Goal: Information Seeking & Learning: Learn about a topic

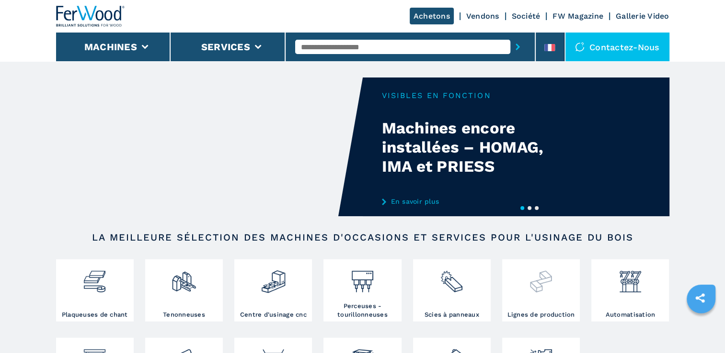
click at [517, 285] on div at bounding box center [540, 278] width 73 height 33
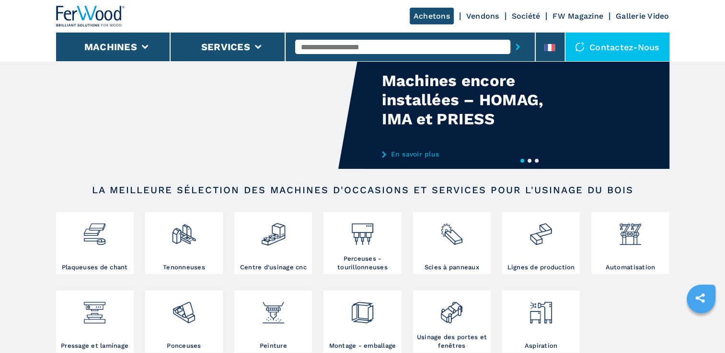
scroll to position [48, 0]
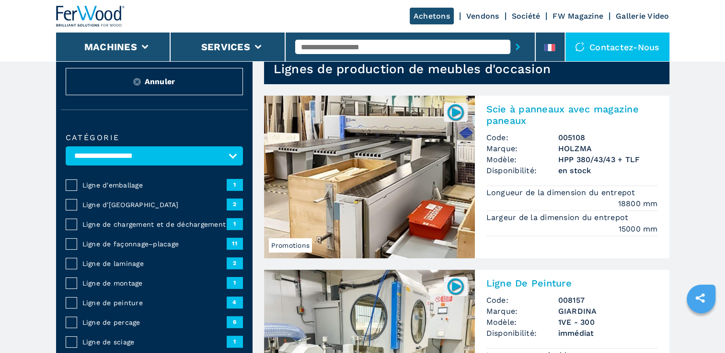
scroll to position [48, 0]
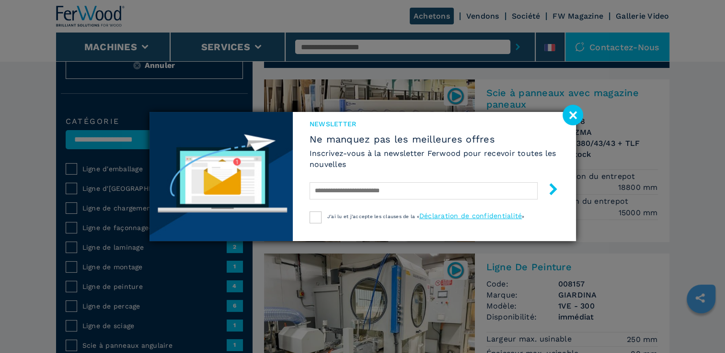
click at [567, 120] on image at bounding box center [572, 115] width 21 height 21
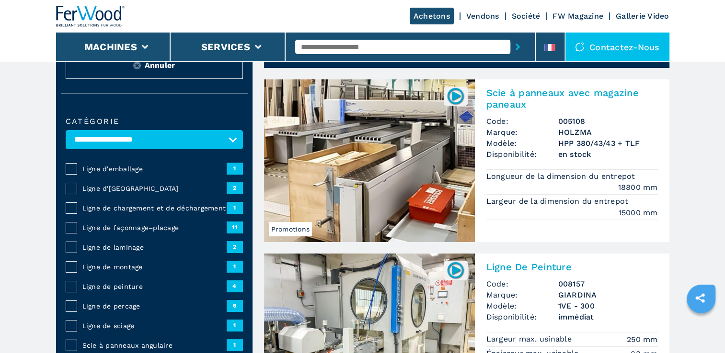
scroll to position [96, 0]
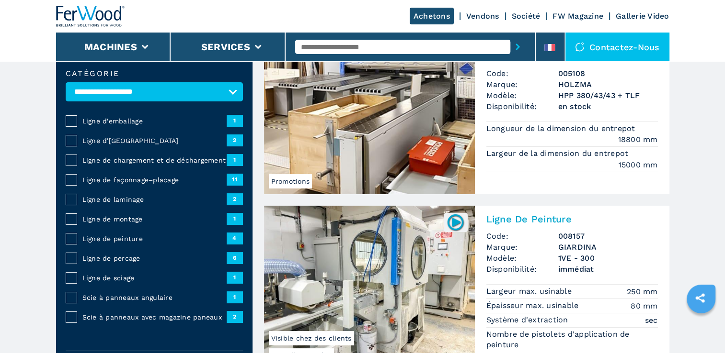
click at [228, 157] on span "1" at bounding box center [235, 159] width 16 height 11
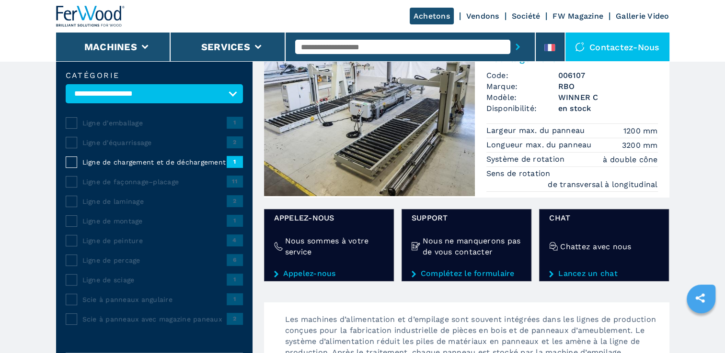
scroll to position [96, 0]
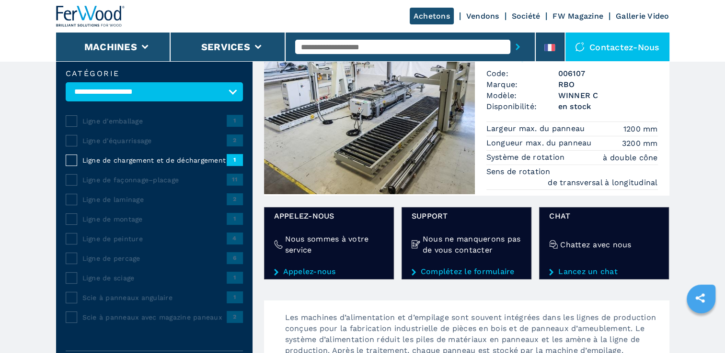
click at [148, 177] on span "Ligne de façonnage–placage" at bounding box center [154, 180] width 144 height 10
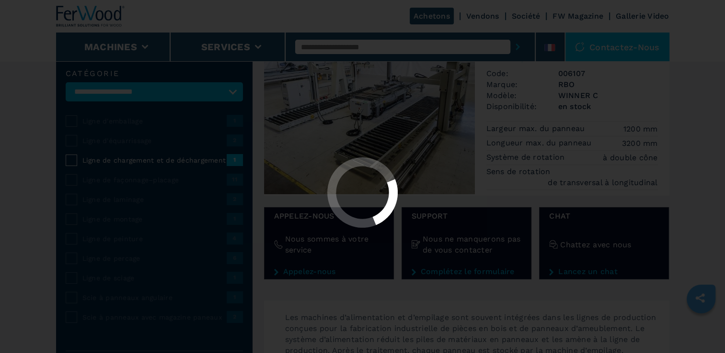
scroll to position [0, 0]
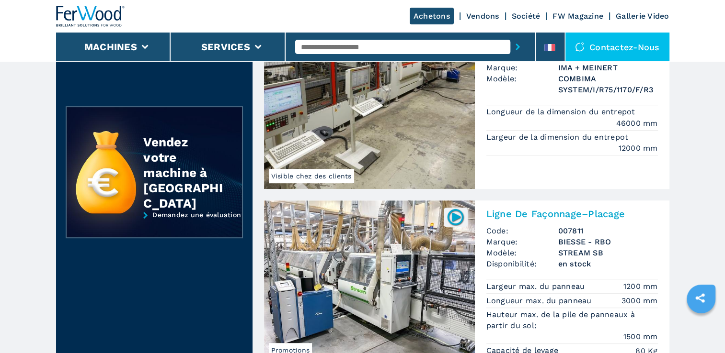
scroll to position [479, 0]
click at [386, 146] on img at bounding box center [369, 107] width 211 height 163
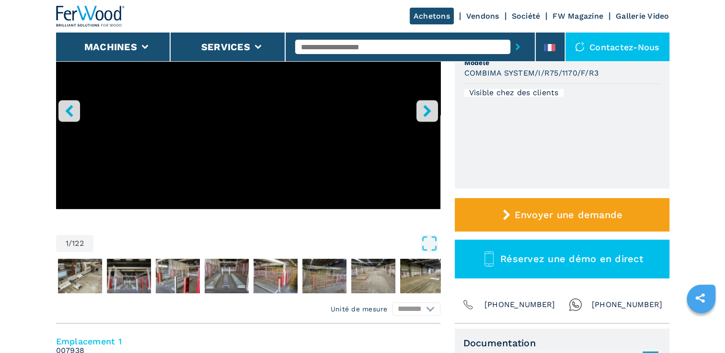
scroll to position [192, 0]
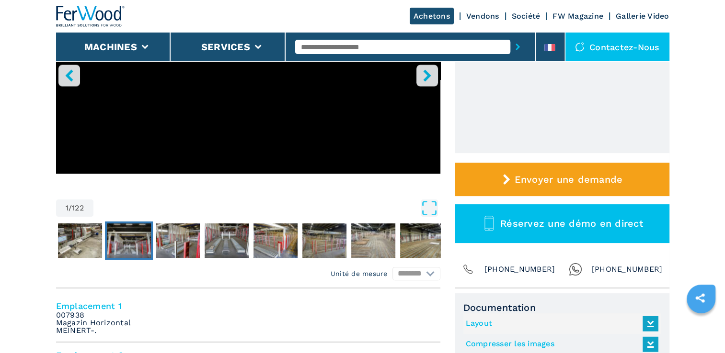
click at [135, 248] on img "Go to Slide 3" at bounding box center [129, 241] width 44 height 34
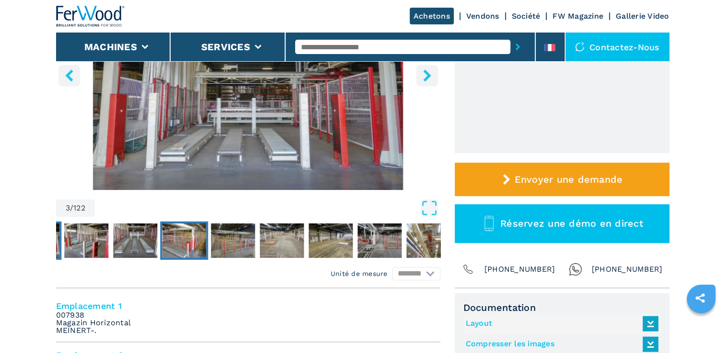
click at [178, 247] on img "Go to Slide 6" at bounding box center [184, 241] width 44 height 34
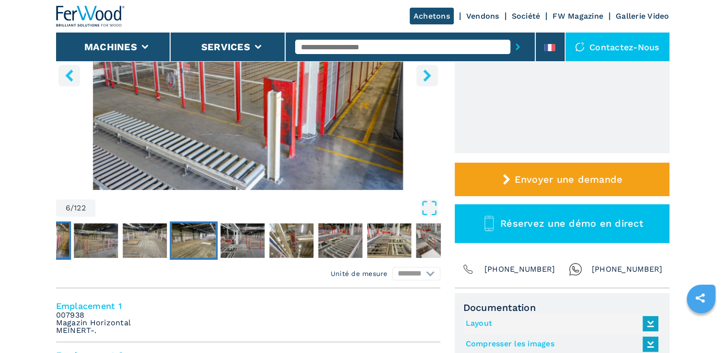
click at [184, 250] on img "Go to Slide 9" at bounding box center [193, 241] width 44 height 34
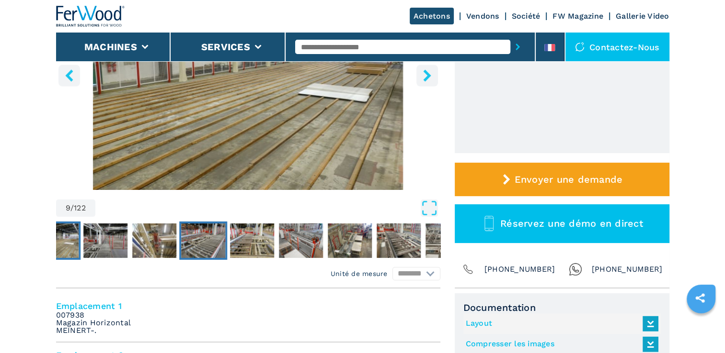
click at [190, 250] on img "Go to Slide 12" at bounding box center [203, 241] width 44 height 34
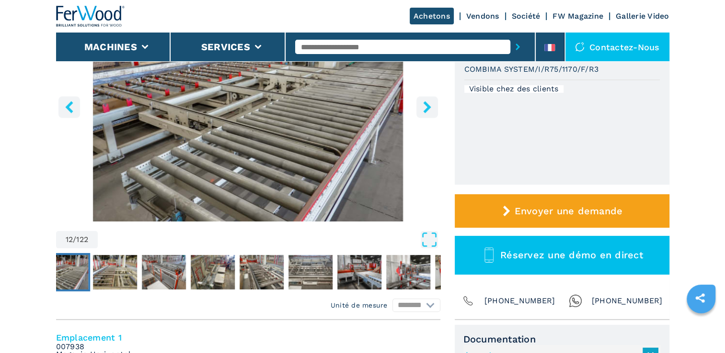
scroll to position [144, 0]
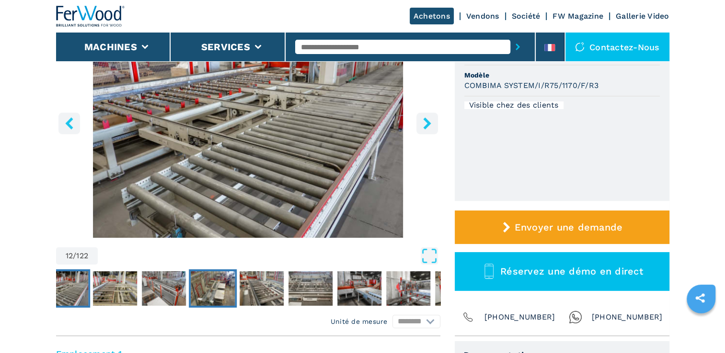
click at [215, 292] on img "Go to Slide 15" at bounding box center [213, 289] width 44 height 34
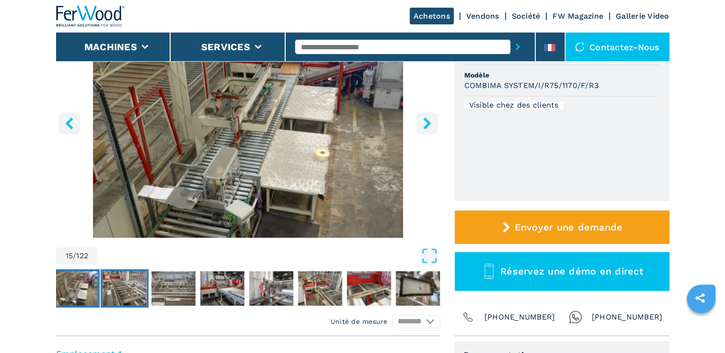
click at [141, 302] on img "Go to Slide 16" at bounding box center [124, 289] width 44 height 34
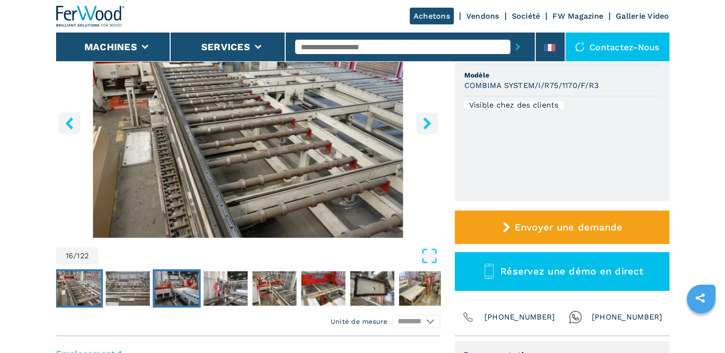
click at [159, 298] on img "Go to Slide 18" at bounding box center [176, 289] width 44 height 34
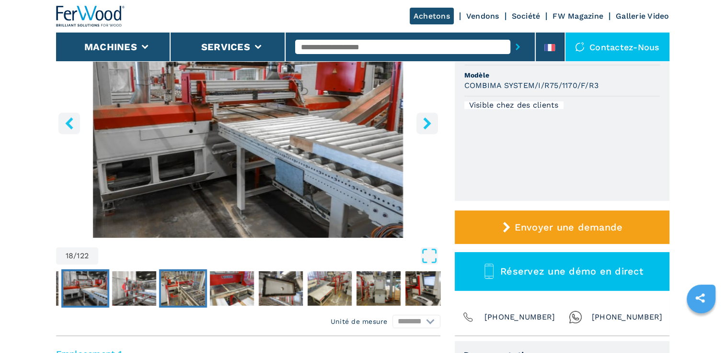
click at [186, 297] on img "Go to Slide 20" at bounding box center [182, 289] width 44 height 34
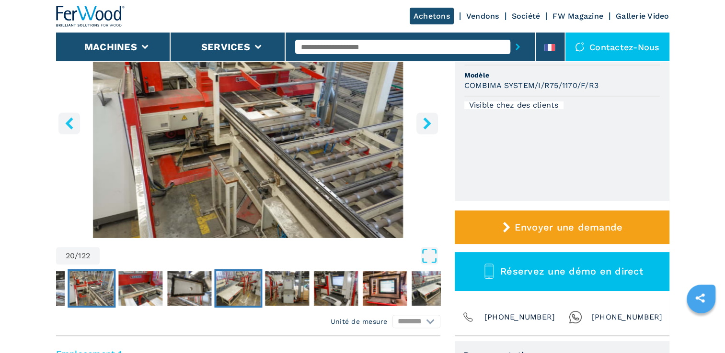
click at [227, 297] on img "Go to Slide 23" at bounding box center [238, 289] width 44 height 34
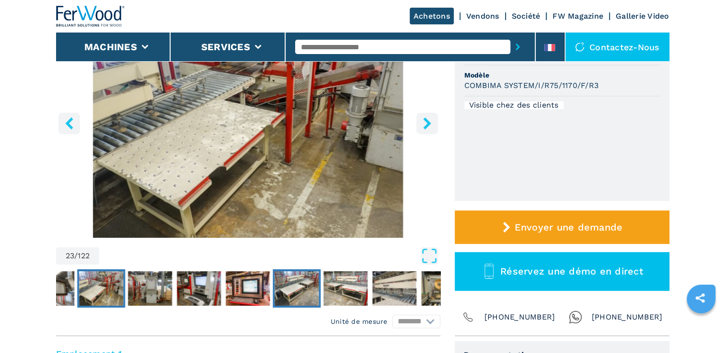
click at [299, 297] on img "Go to Slide 27" at bounding box center [296, 289] width 44 height 34
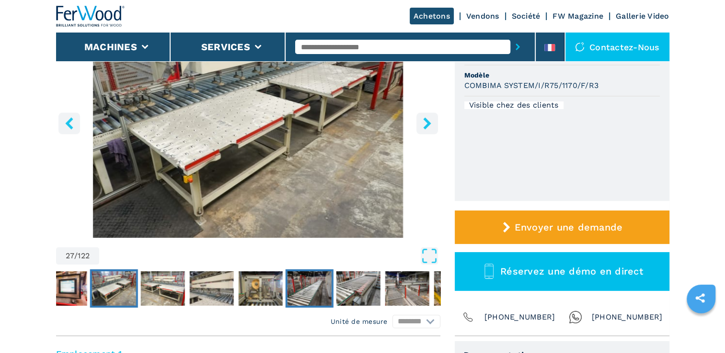
click at [320, 295] on img "Go to Slide 31" at bounding box center [309, 289] width 44 height 34
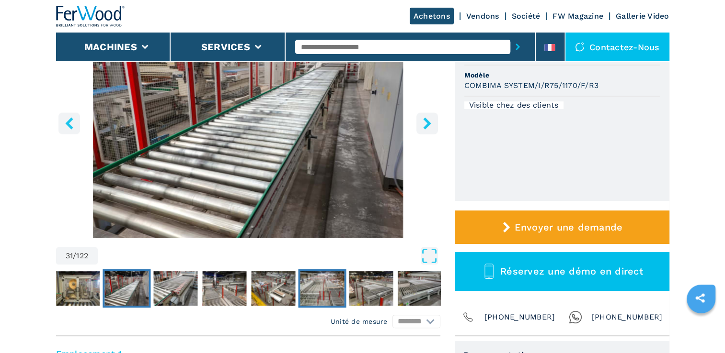
click at [313, 296] on img "Go to Slide 35" at bounding box center [322, 289] width 44 height 34
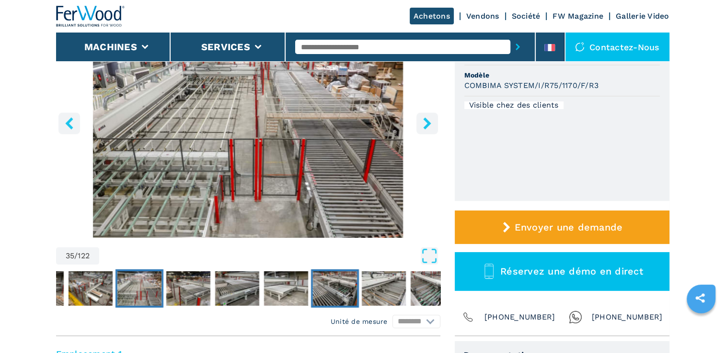
click at [328, 292] on img "Go to Slide 39" at bounding box center [334, 289] width 44 height 34
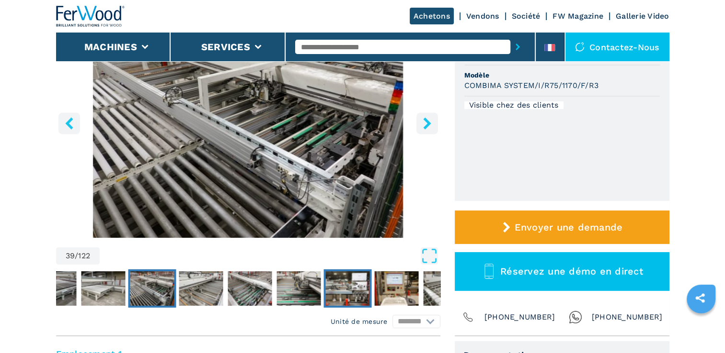
click at [331, 292] on img "Go to Slide 43" at bounding box center [347, 289] width 44 height 34
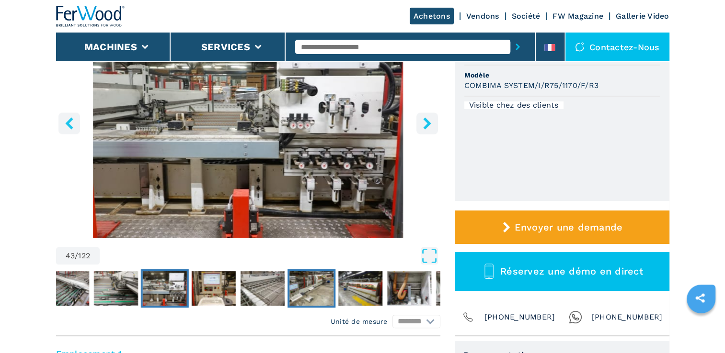
click at [322, 292] on img "Go to Slide 46" at bounding box center [311, 289] width 44 height 34
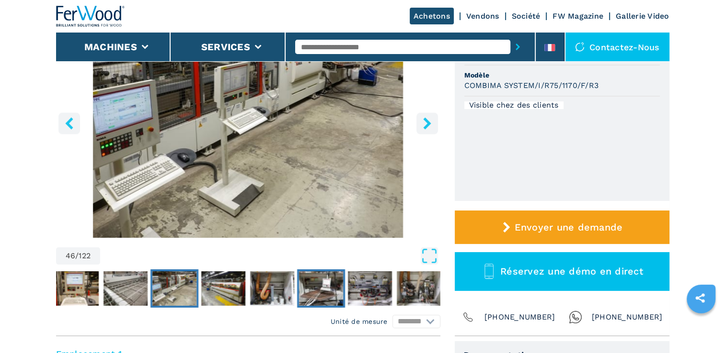
click at [322, 292] on img "Go to Slide 49" at bounding box center [321, 289] width 44 height 34
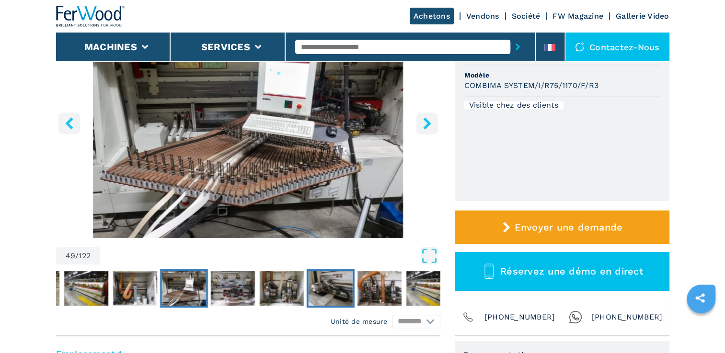
click at [322, 293] on img "Go to Slide 52" at bounding box center [330, 289] width 44 height 34
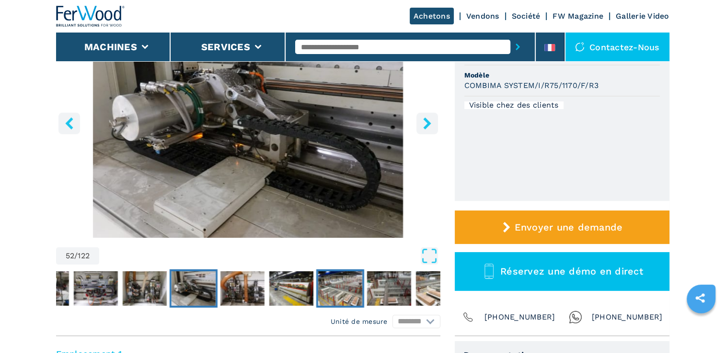
click at [322, 293] on img "Go to Slide 55" at bounding box center [340, 289] width 44 height 34
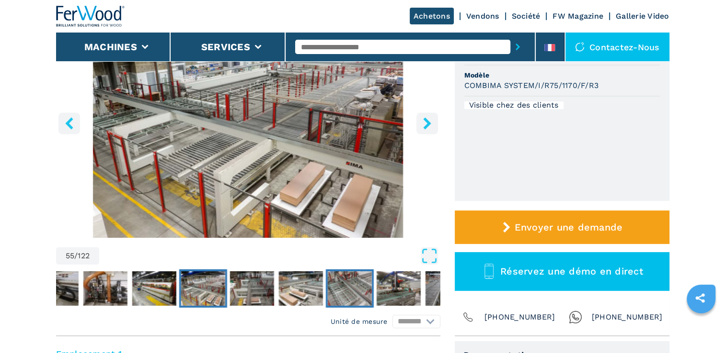
click at [345, 298] on img "Go to Slide 58" at bounding box center [349, 289] width 44 height 34
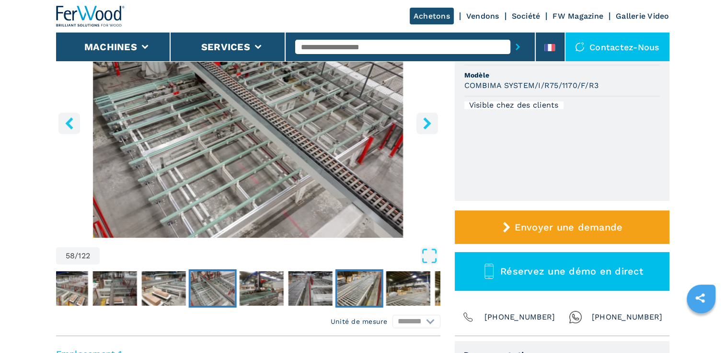
click at [352, 297] on img "Go to Slide 61" at bounding box center [359, 289] width 44 height 34
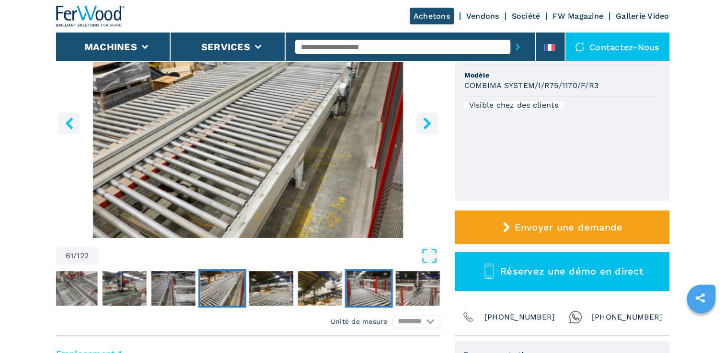
click at [352, 297] on img "Go to Slide 64" at bounding box center [368, 289] width 44 height 34
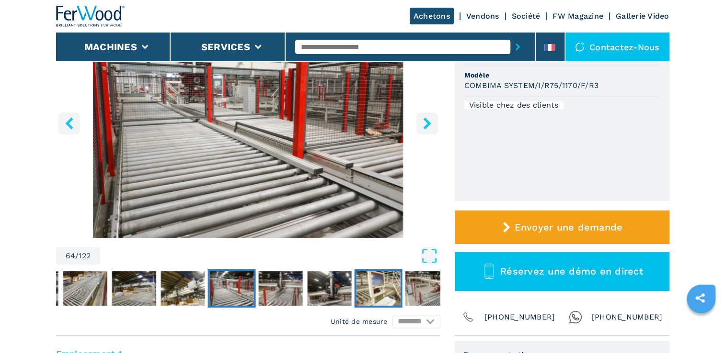
click at [357, 297] on img "Go to Slide 67" at bounding box center [378, 289] width 44 height 34
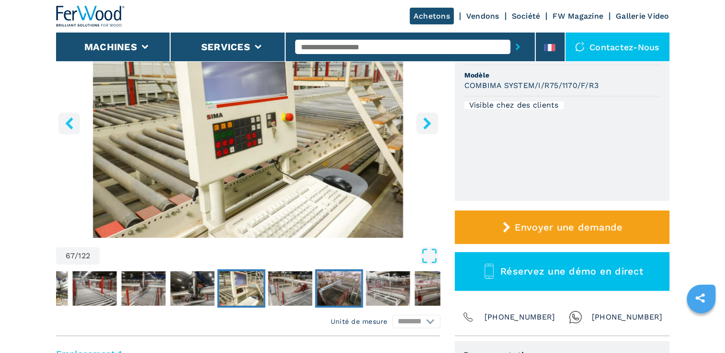
click at [351, 297] on img "Go to Slide 69" at bounding box center [339, 289] width 44 height 34
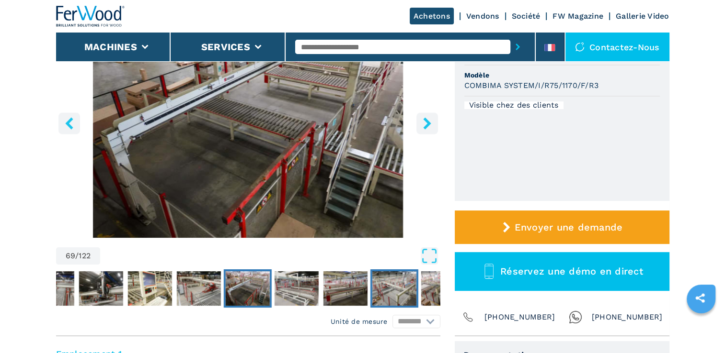
click at [381, 297] on img "Go to Slide 72" at bounding box center [394, 289] width 44 height 34
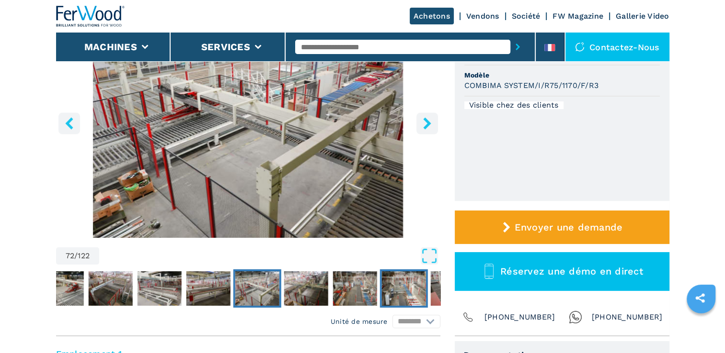
click at [383, 298] on img "Go to Slide 75" at bounding box center [403, 289] width 44 height 34
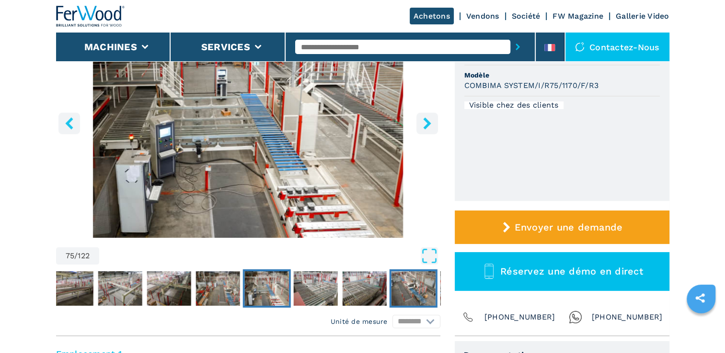
click at [408, 298] on img "Go to Slide 78" at bounding box center [413, 289] width 44 height 34
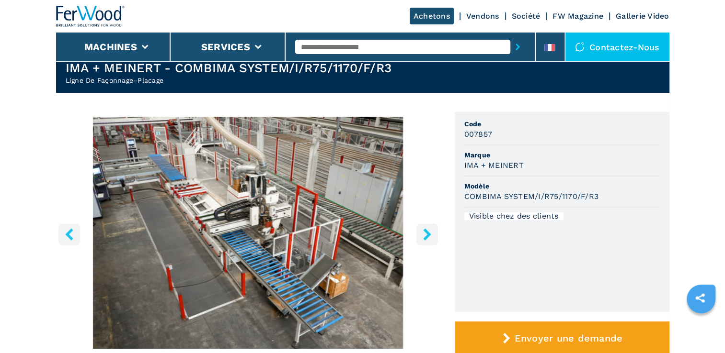
scroll to position [0, 0]
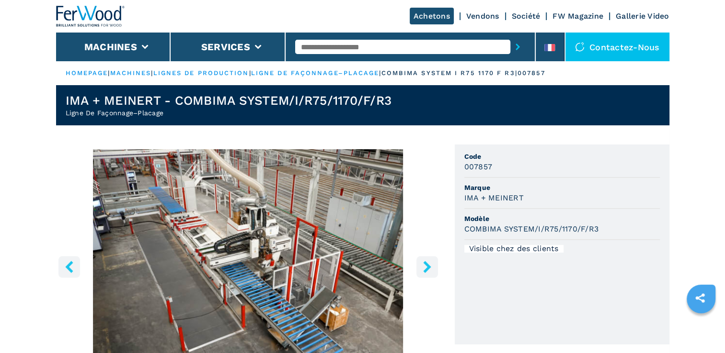
click at [421, 265] on icon "right-button" at bounding box center [427, 267] width 12 height 12
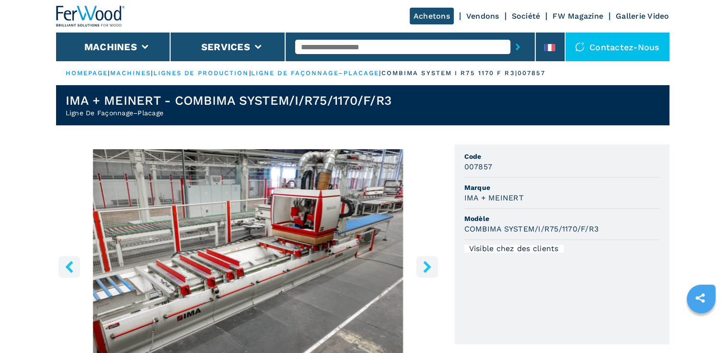
click at [272, 251] on img "Go to Slide 79" at bounding box center [248, 265] width 384 height 232
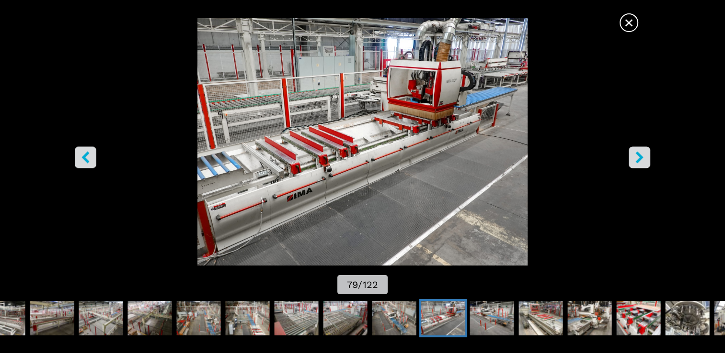
click at [642, 159] on icon "right-button" at bounding box center [639, 158] width 12 height 12
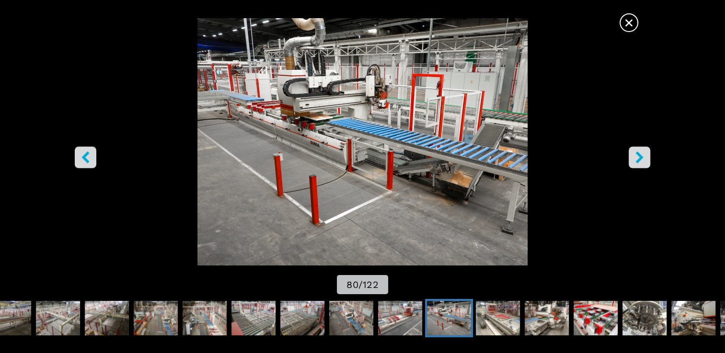
click at [642, 159] on icon "right-button" at bounding box center [639, 158] width 12 height 12
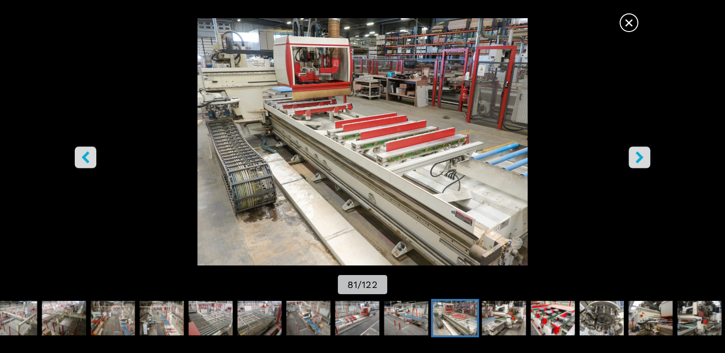
click at [642, 159] on icon "right-button" at bounding box center [639, 158] width 12 height 12
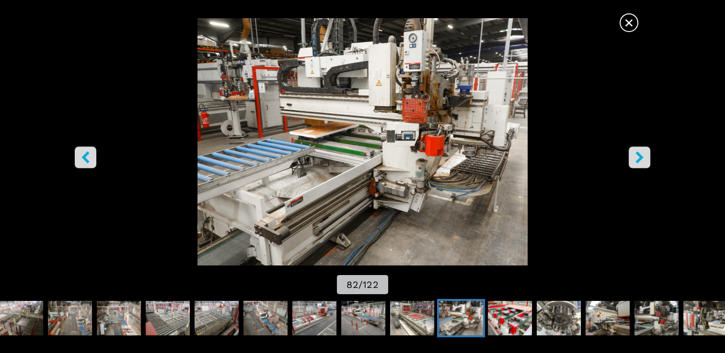
click at [642, 159] on icon "right-button" at bounding box center [639, 158] width 12 height 12
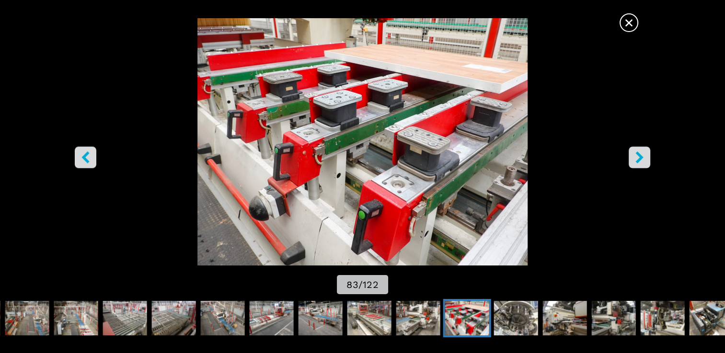
click at [632, 158] on button "right-button" at bounding box center [639, 158] width 22 height 22
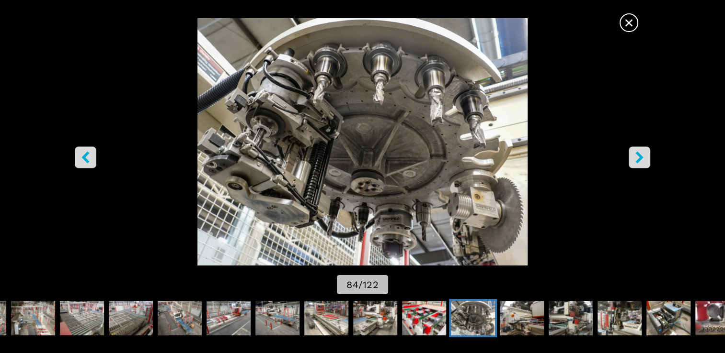
click at [632, 158] on button "right-button" at bounding box center [639, 158] width 22 height 22
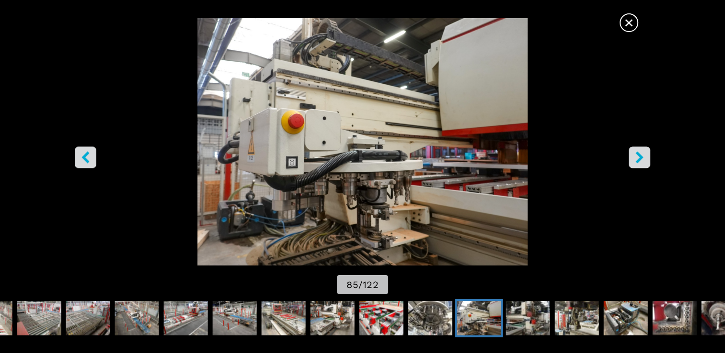
click at [93, 155] on button "left-button" at bounding box center [86, 158] width 22 height 22
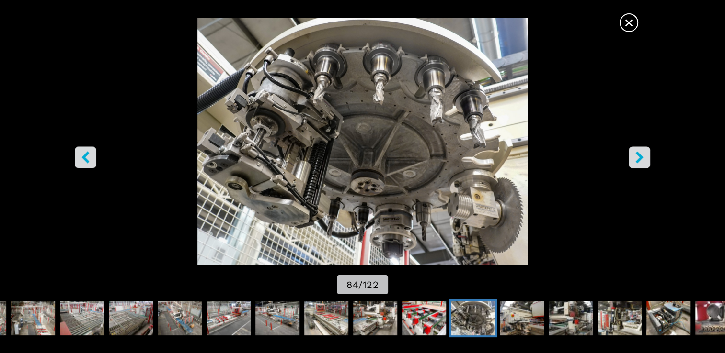
click at [639, 162] on icon "right-button" at bounding box center [639, 158] width 12 height 12
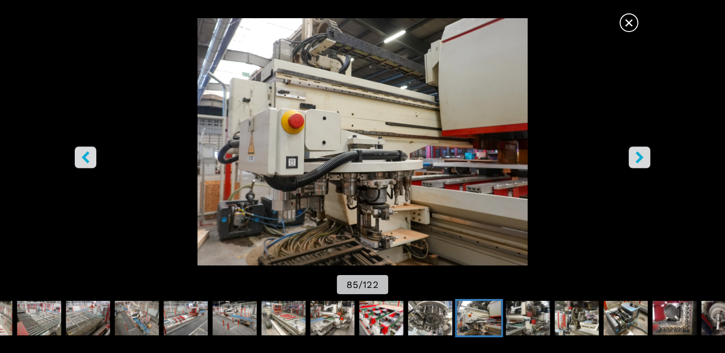
click at [639, 162] on icon "right-button" at bounding box center [639, 158] width 12 height 12
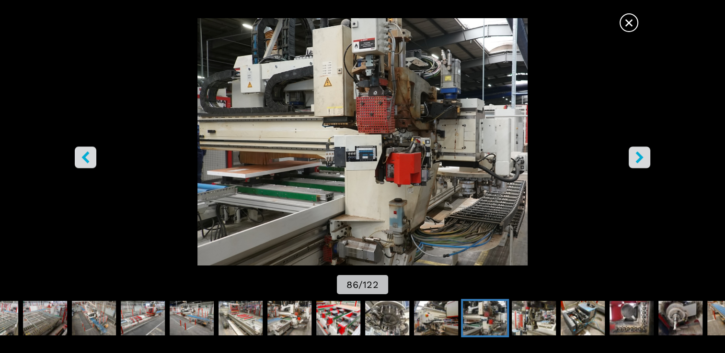
click at [639, 162] on icon "right-button" at bounding box center [639, 158] width 12 height 12
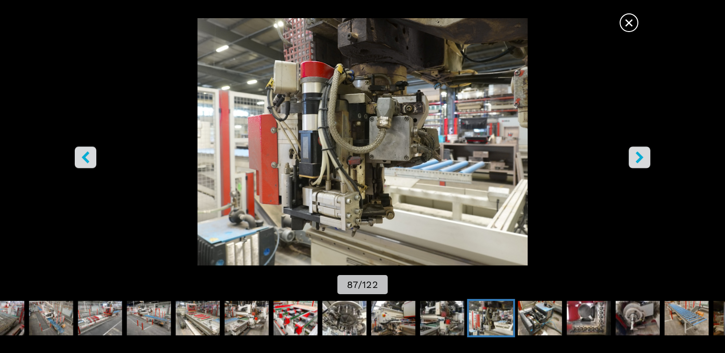
click at [639, 162] on icon "right-button" at bounding box center [639, 158] width 12 height 12
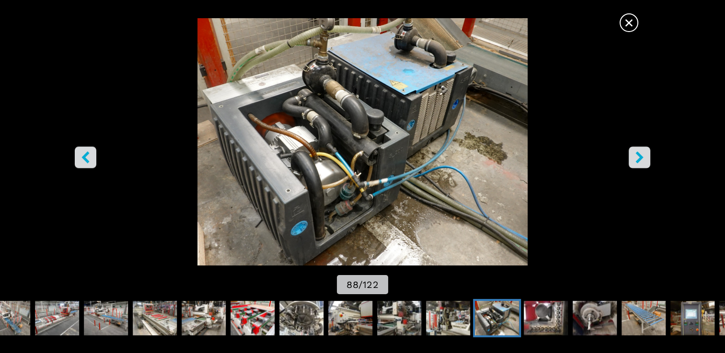
click at [639, 162] on icon "right-button" at bounding box center [639, 158] width 12 height 12
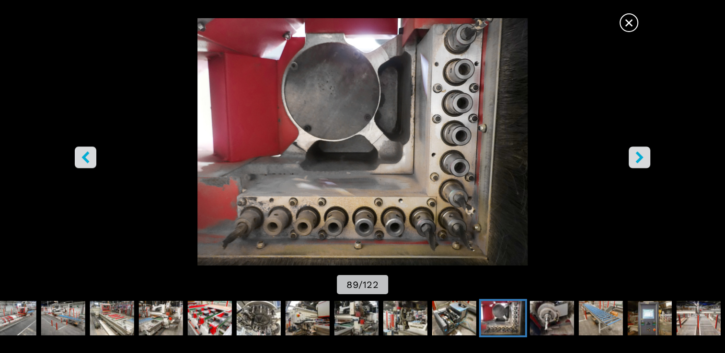
click at [639, 162] on icon "right-button" at bounding box center [639, 158] width 12 height 12
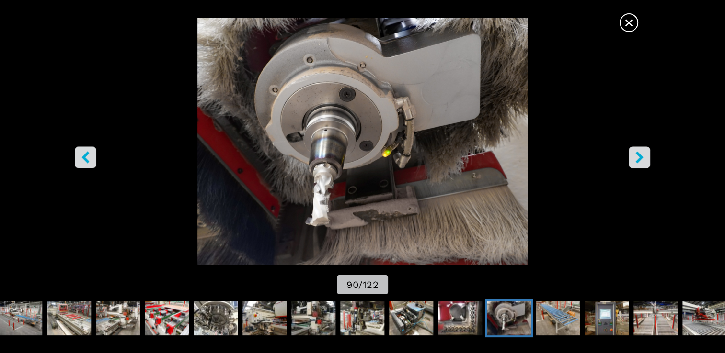
click at [639, 162] on icon "right-button" at bounding box center [639, 158] width 12 height 12
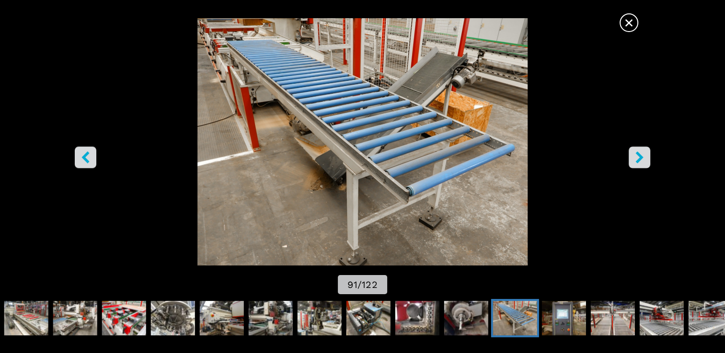
click at [639, 162] on icon "right-button" at bounding box center [639, 158] width 12 height 12
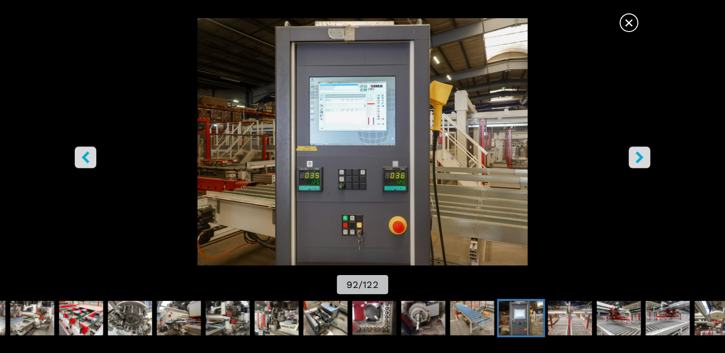
click at [639, 162] on icon "right-button" at bounding box center [639, 158] width 12 height 12
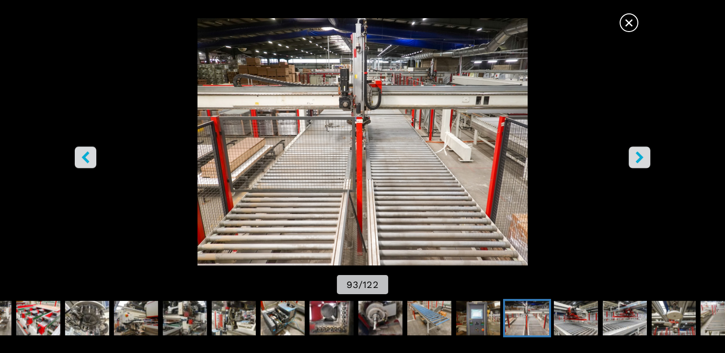
click at [639, 162] on icon "right-button" at bounding box center [639, 158] width 12 height 12
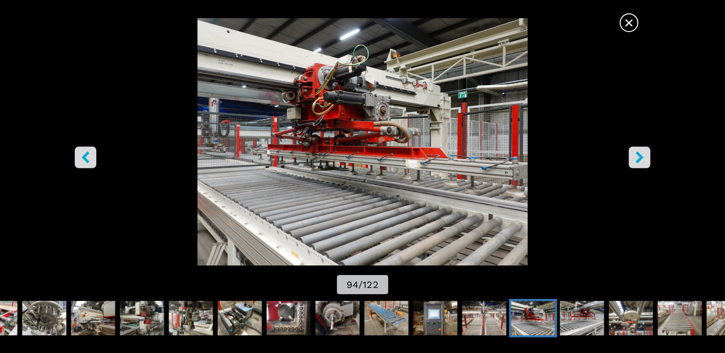
click at [638, 162] on icon "right-button" at bounding box center [639, 158] width 12 height 12
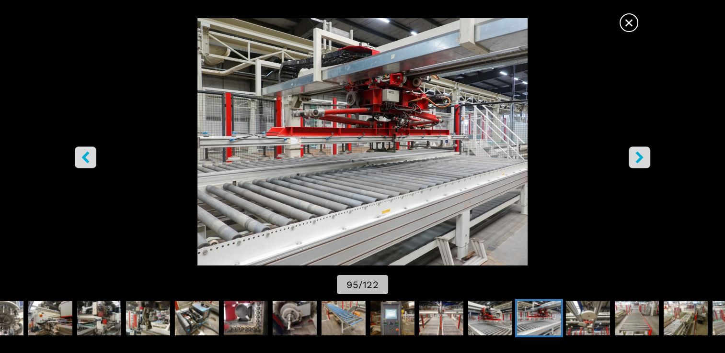
click at [638, 162] on icon "right-button" at bounding box center [639, 158] width 12 height 12
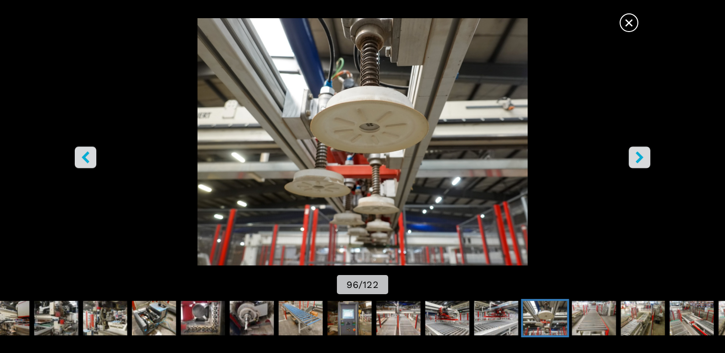
click at [638, 162] on icon "right-button" at bounding box center [639, 158] width 12 height 12
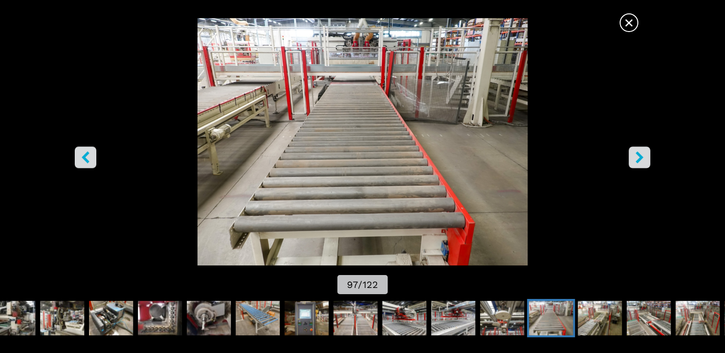
click at [629, 164] on button "right-button" at bounding box center [639, 158] width 22 height 22
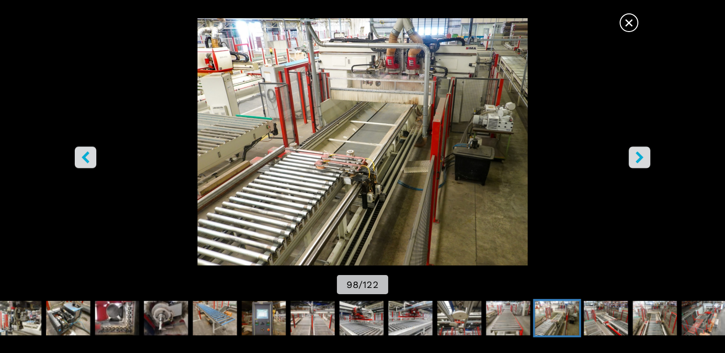
click at [629, 164] on button "right-button" at bounding box center [639, 158] width 22 height 22
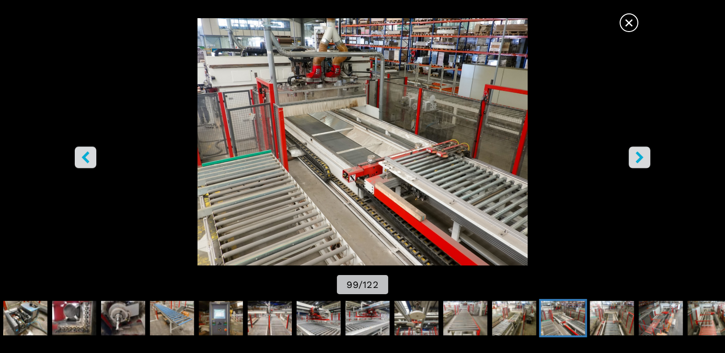
click at [629, 165] on button "right-button" at bounding box center [639, 158] width 22 height 22
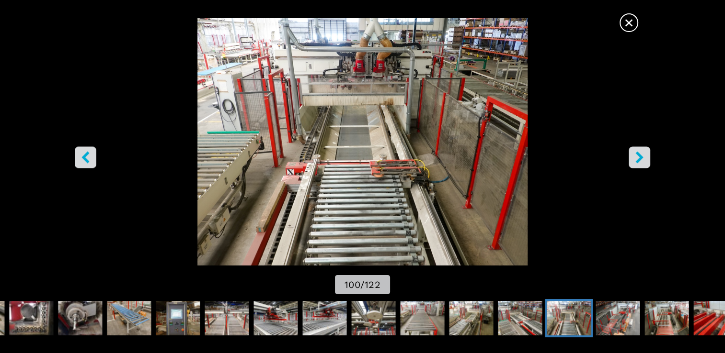
click at [82, 158] on icon "left-button" at bounding box center [86, 158] width 8 height 12
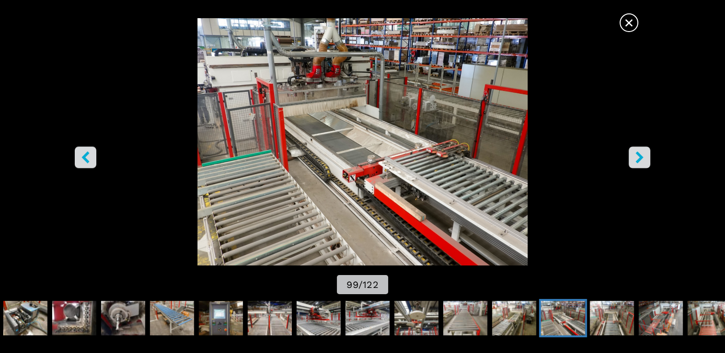
click at [634, 156] on icon "right-button" at bounding box center [639, 158] width 12 height 12
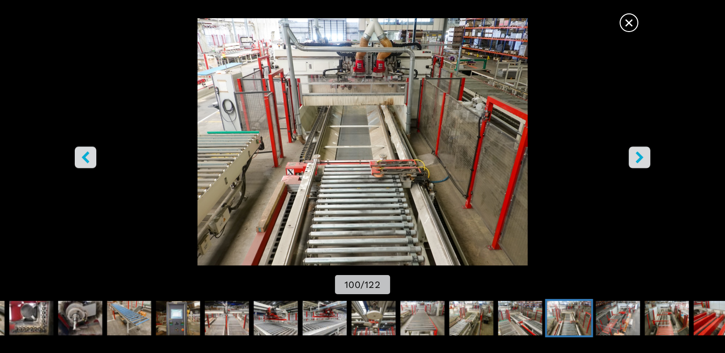
click at [634, 156] on icon "right-button" at bounding box center [639, 158] width 12 height 12
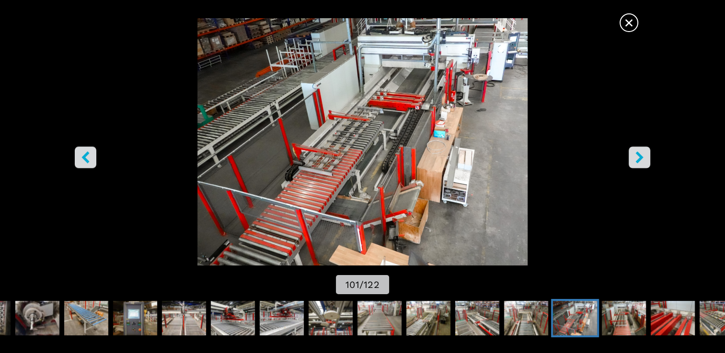
click at [634, 156] on icon "right-button" at bounding box center [639, 158] width 12 height 12
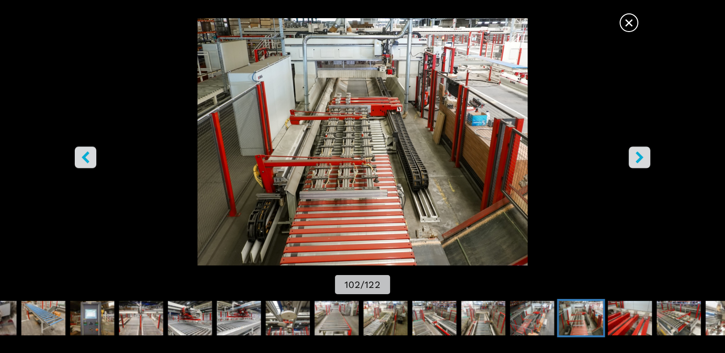
click at [634, 156] on icon "right-button" at bounding box center [639, 158] width 12 height 12
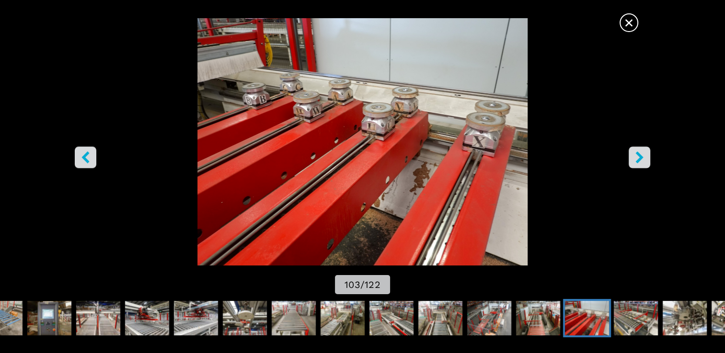
click at [634, 156] on icon "right-button" at bounding box center [639, 158] width 12 height 12
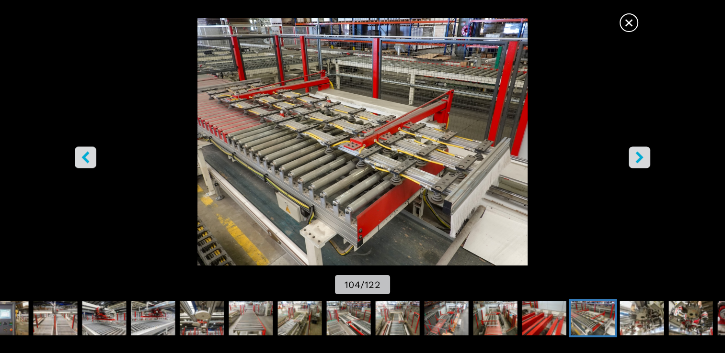
click at [634, 156] on icon "right-button" at bounding box center [639, 158] width 12 height 12
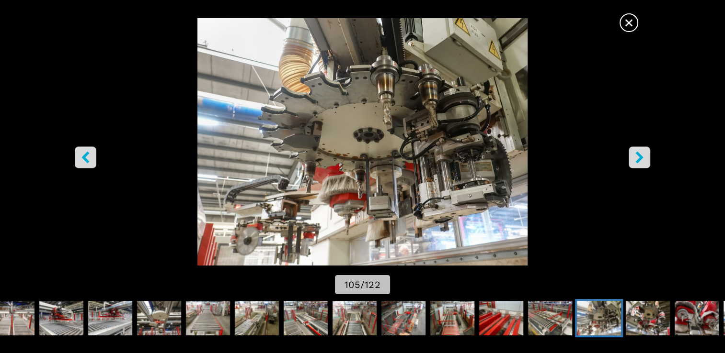
click at [634, 156] on icon "right-button" at bounding box center [639, 158] width 12 height 12
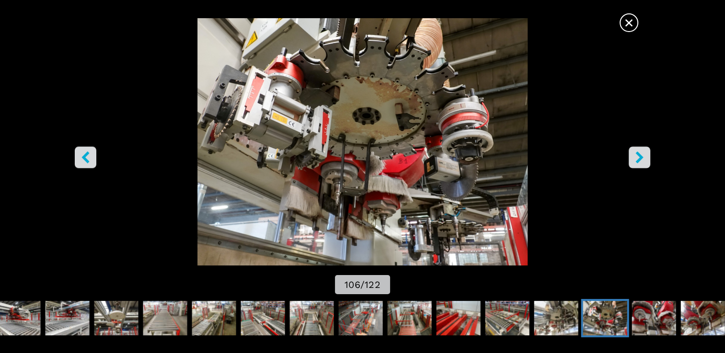
click at [633, 160] on icon "right-button" at bounding box center [639, 158] width 12 height 12
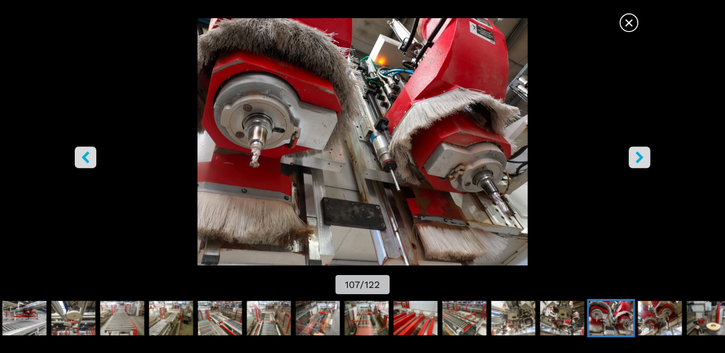
click at [633, 160] on icon "right-button" at bounding box center [639, 158] width 12 height 12
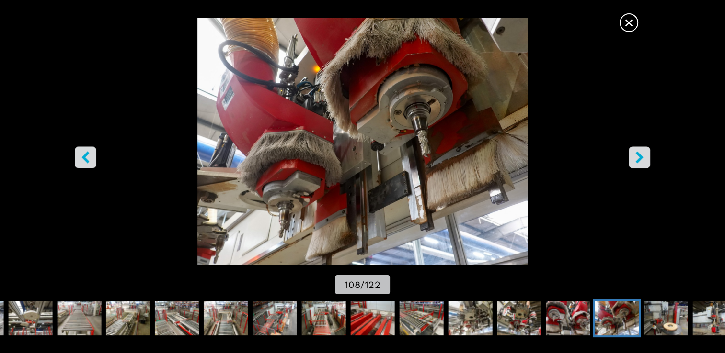
click at [633, 160] on icon "right-button" at bounding box center [639, 158] width 12 height 12
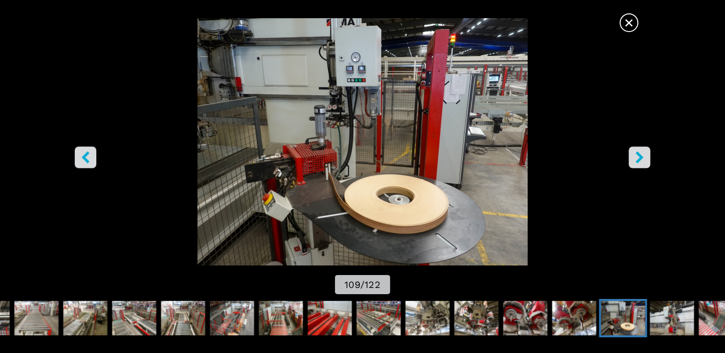
click at [633, 160] on icon "right-button" at bounding box center [639, 158] width 12 height 12
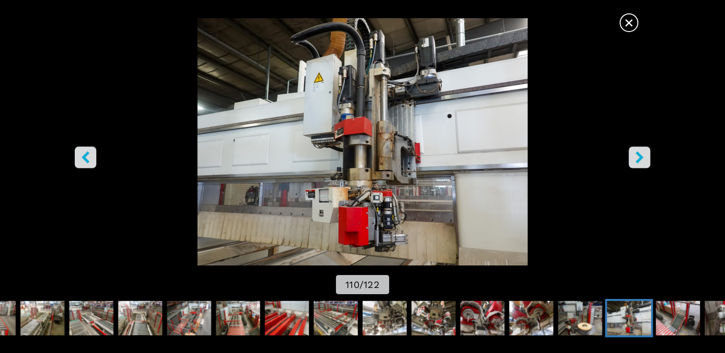
click at [633, 160] on icon "right-button" at bounding box center [639, 158] width 12 height 12
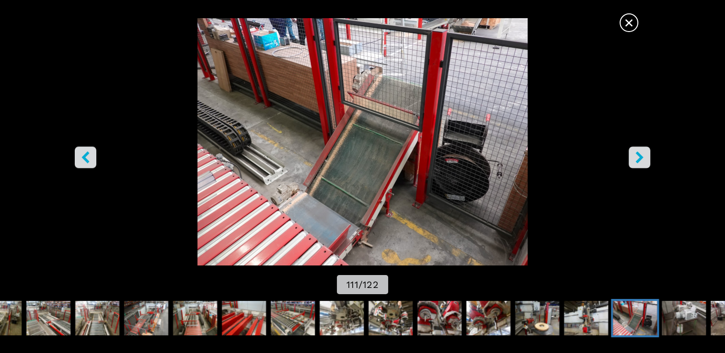
click at [633, 160] on icon "right-button" at bounding box center [639, 158] width 12 height 12
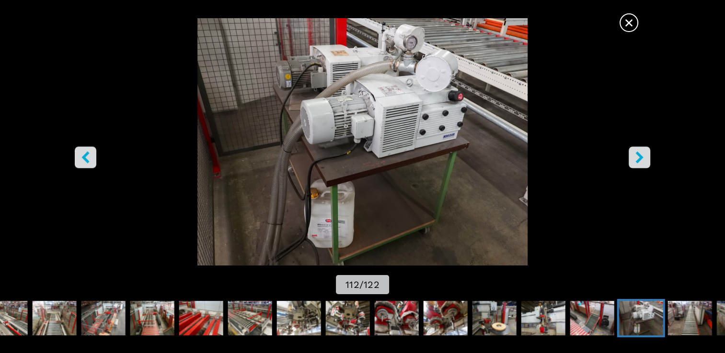
click at [633, 160] on icon "right-button" at bounding box center [639, 158] width 12 height 12
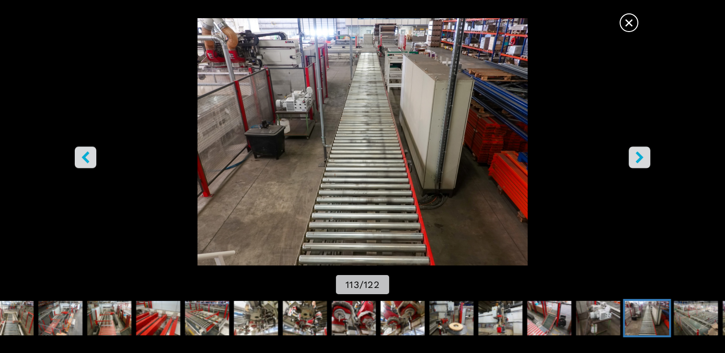
click at [633, 160] on icon "right-button" at bounding box center [639, 158] width 12 height 12
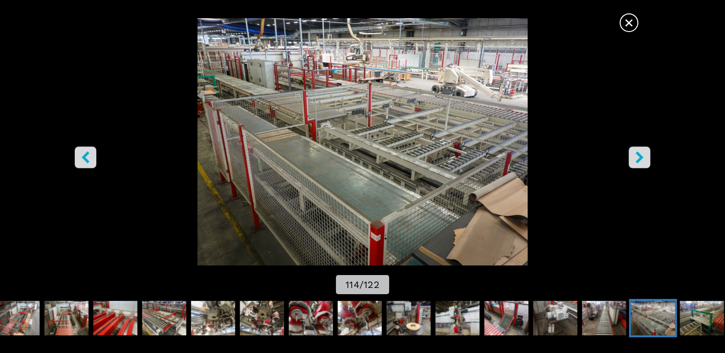
click at [633, 160] on icon "right-button" at bounding box center [639, 158] width 12 height 12
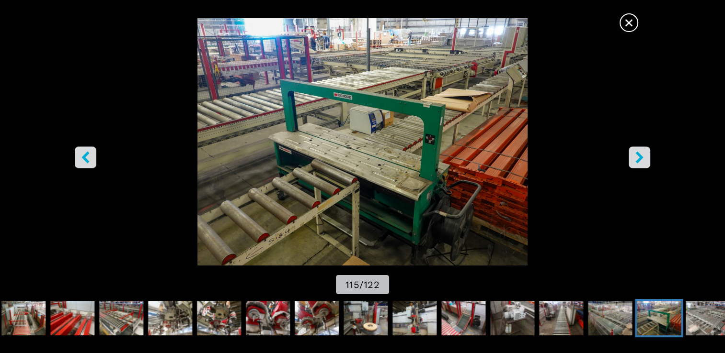
click at [633, 160] on icon "right-button" at bounding box center [639, 158] width 12 height 12
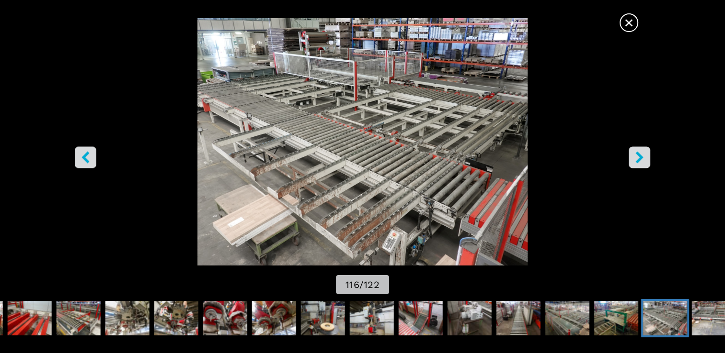
click at [633, 160] on icon "right-button" at bounding box center [639, 158] width 12 height 12
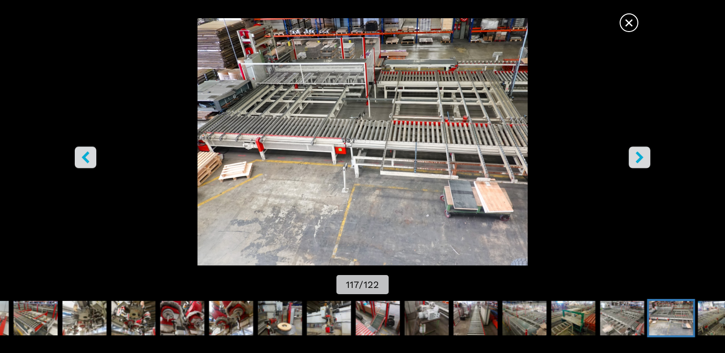
click at [632, 161] on button "right-button" at bounding box center [639, 158] width 22 height 22
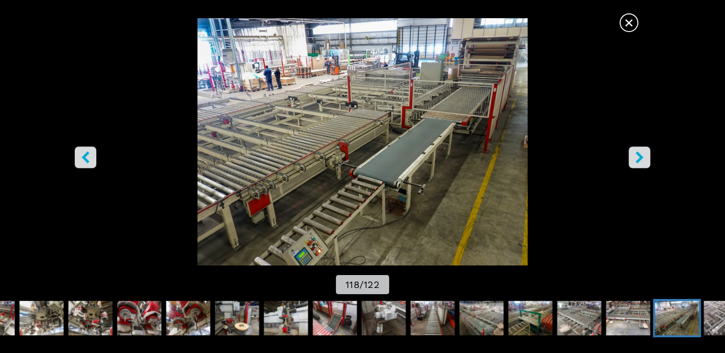
click at [632, 160] on button "right-button" at bounding box center [639, 158] width 22 height 22
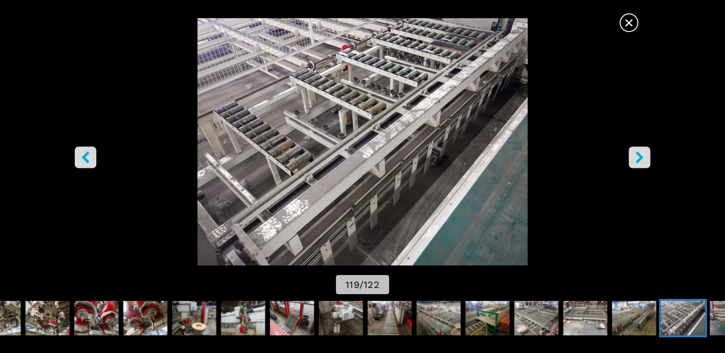
click at [632, 160] on button "right-button" at bounding box center [639, 158] width 22 height 22
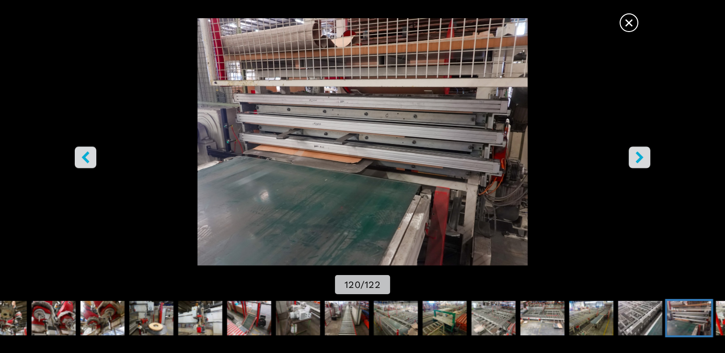
click at [632, 160] on button "right-button" at bounding box center [639, 158] width 22 height 22
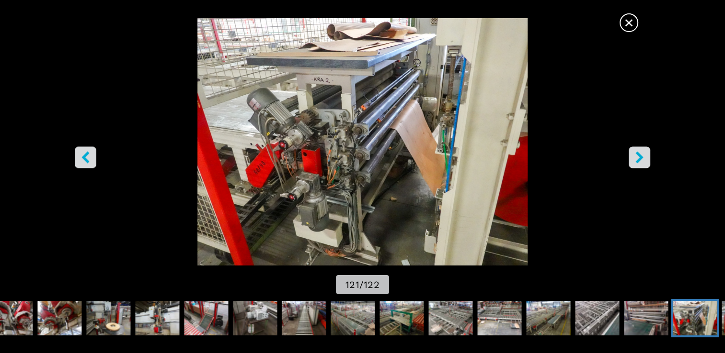
click at [632, 160] on button "right-button" at bounding box center [639, 158] width 22 height 22
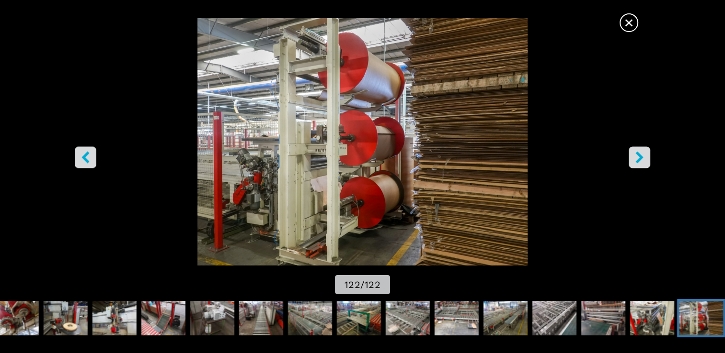
click at [632, 160] on button "right-button" at bounding box center [639, 158] width 22 height 22
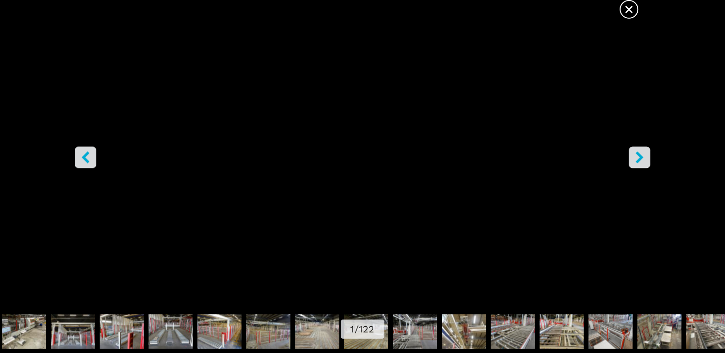
click at [632, 160] on button "right-button" at bounding box center [639, 158] width 22 height 22
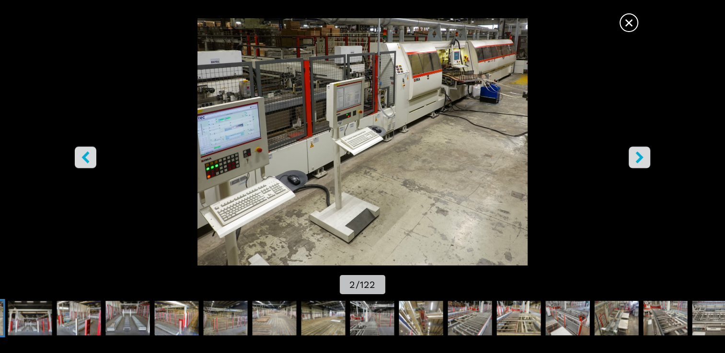
click at [632, 160] on button "right-button" at bounding box center [639, 158] width 22 height 22
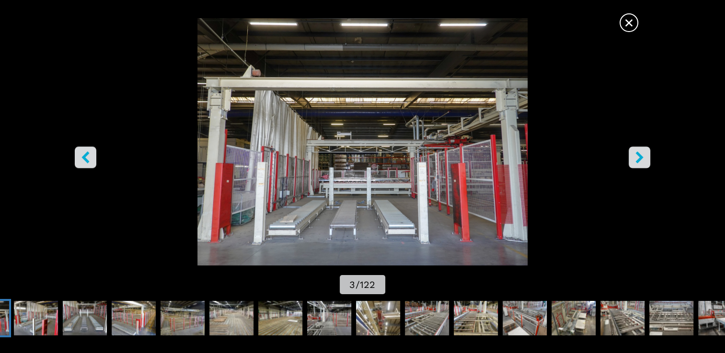
click at [632, 160] on button "right-button" at bounding box center [639, 158] width 22 height 22
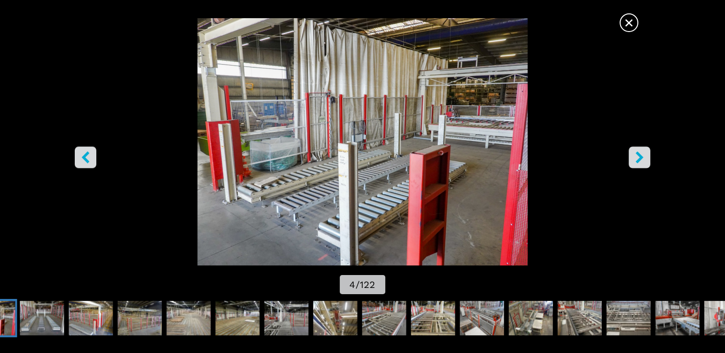
click at [632, 160] on button "right-button" at bounding box center [639, 158] width 22 height 22
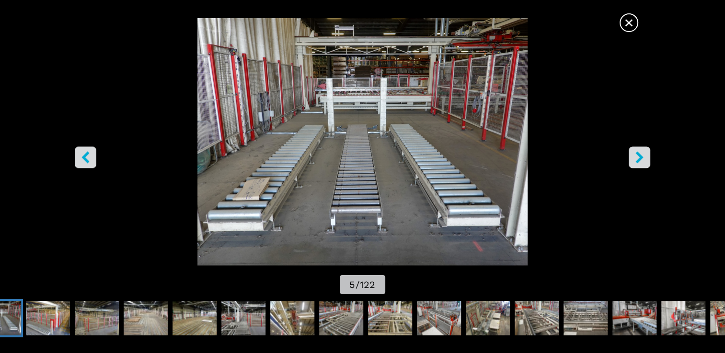
click at [632, 160] on button "right-button" at bounding box center [639, 158] width 22 height 22
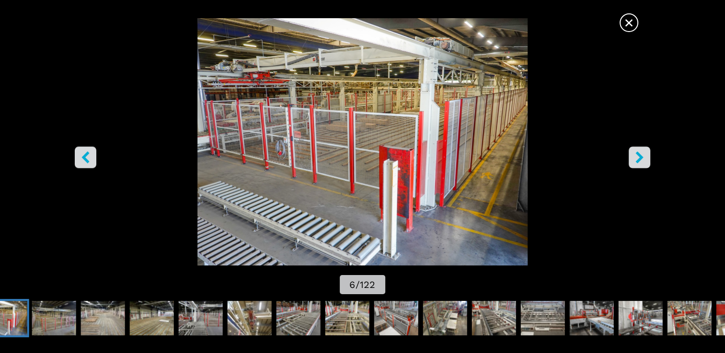
click at [632, 160] on button "right-button" at bounding box center [639, 158] width 22 height 22
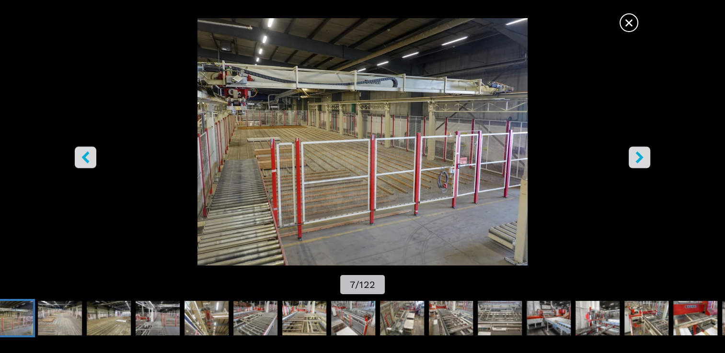
click at [632, 160] on button "right-button" at bounding box center [639, 158] width 22 height 22
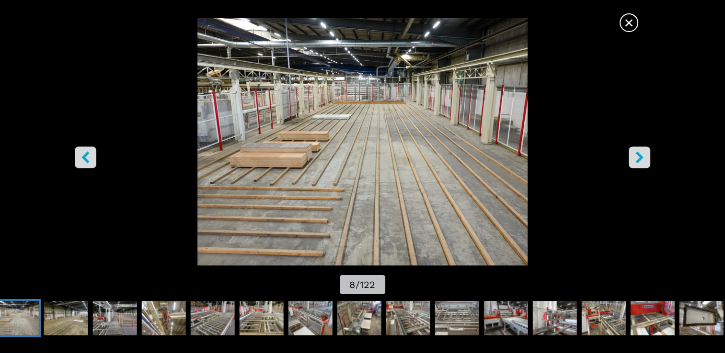
click at [632, 160] on button "right-button" at bounding box center [639, 158] width 22 height 22
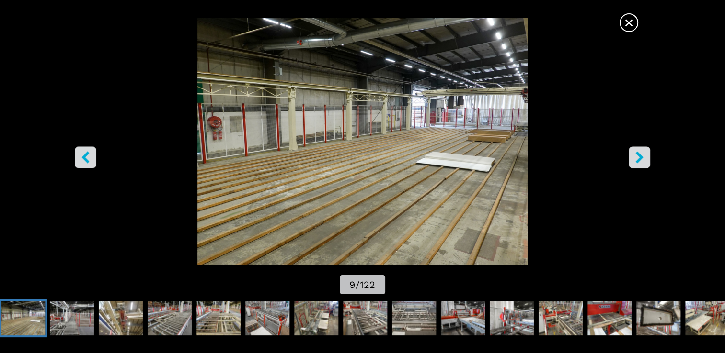
click at [632, 160] on button "right-button" at bounding box center [639, 158] width 22 height 22
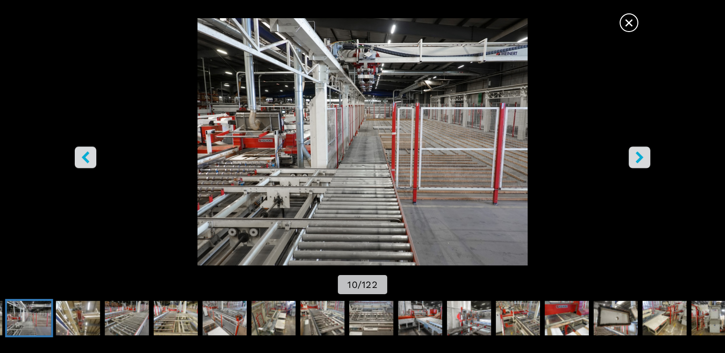
click at [632, 160] on button "right-button" at bounding box center [639, 158] width 22 height 22
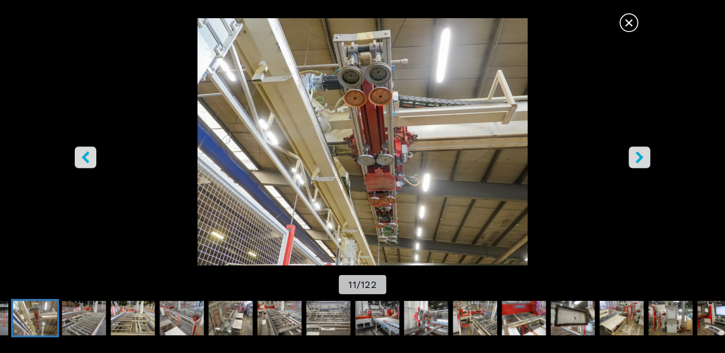
click at [632, 160] on button "right-button" at bounding box center [639, 158] width 22 height 22
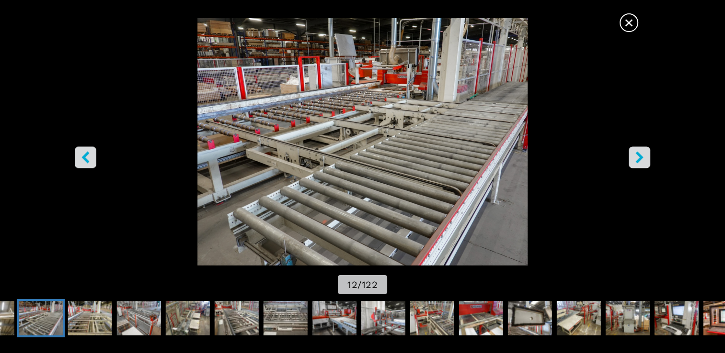
click at [632, 160] on button "right-button" at bounding box center [639, 158] width 22 height 22
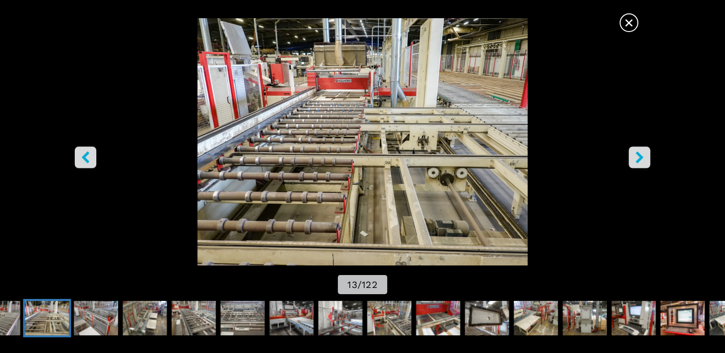
click at [632, 160] on button "right-button" at bounding box center [639, 158] width 22 height 22
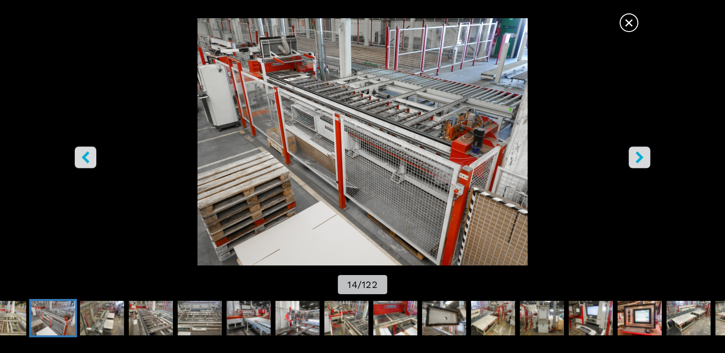
click at [78, 165] on button "left-button" at bounding box center [86, 158] width 22 height 22
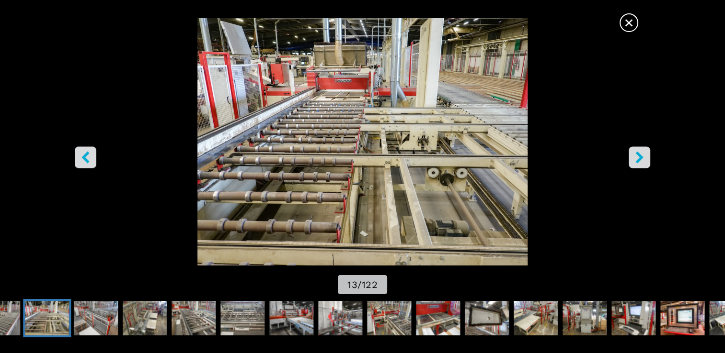
click at [623, 22] on span "×" at bounding box center [628, 20] width 17 height 17
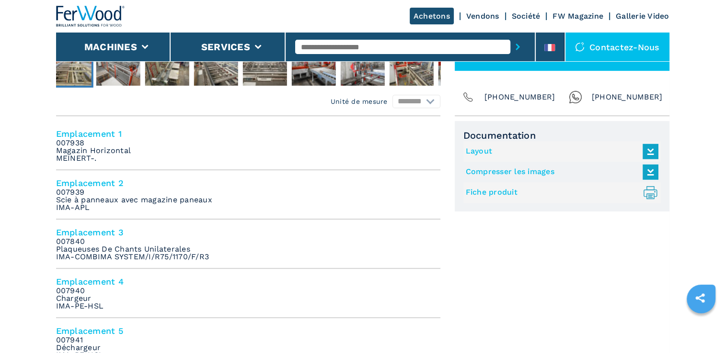
scroll to position [383, 0]
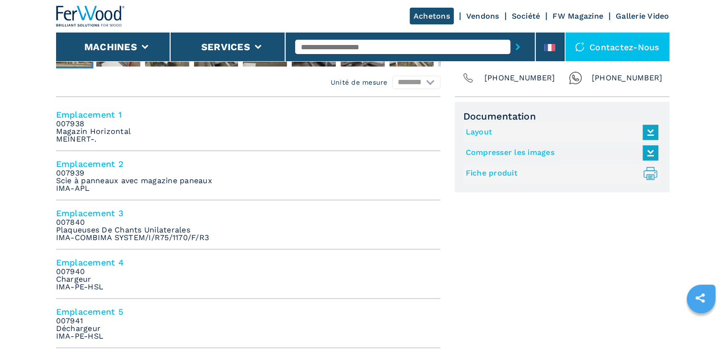
click at [67, 179] on em "007939 Scie à panneaux avec magazine paneaux IMA-APL" at bounding box center [134, 181] width 156 height 23
click at [91, 183] on em "007939 Scie à panneaux avec magazine paneaux IMA-APL" at bounding box center [134, 181] width 156 height 23
click at [89, 176] on em "007939 Scie à panneaux avec magazine paneaux IMA-APL" at bounding box center [134, 181] width 156 height 23
click at [70, 162] on h4 "Emplacement 2" at bounding box center [248, 164] width 384 height 11
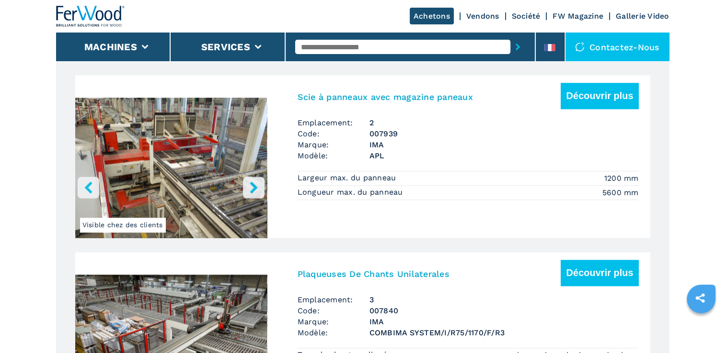
scroll to position [1070, 0]
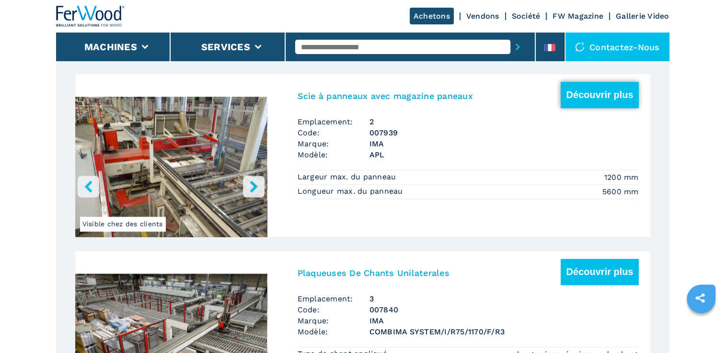
click at [596, 97] on button "Découvrir plus" at bounding box center [599, 95] width 78 height 26
click at [577, 93] on button "Découvrir plus" at bounding box center [599, 95] width 78 height 26
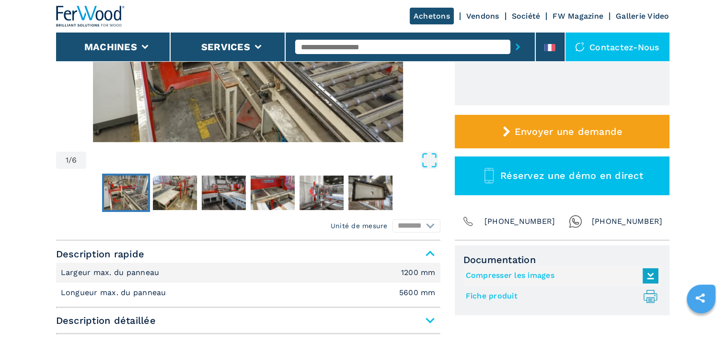
scroll to position [287, 0]
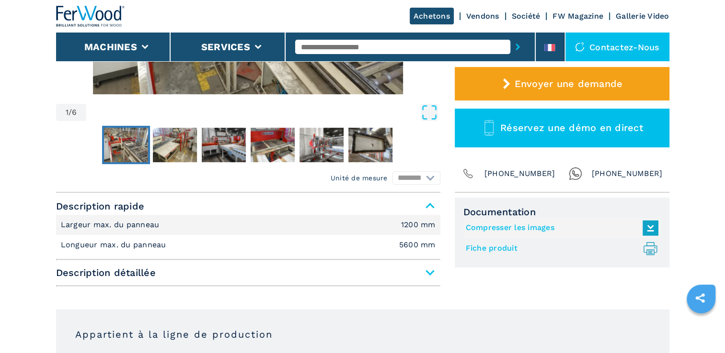
click at [427, 274] on span "Description détaillée" at bounding box center [248, 272] width 384 height 17
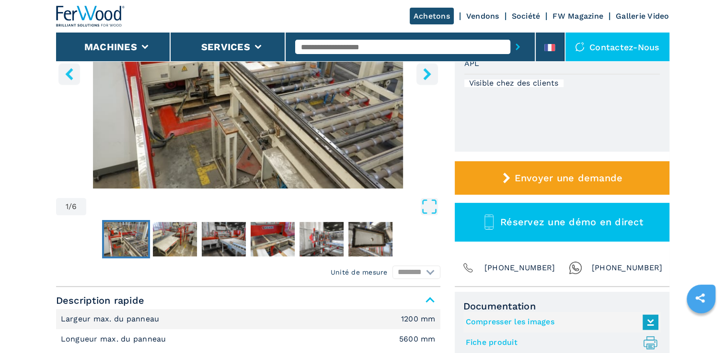
scroll to position [192, 0]
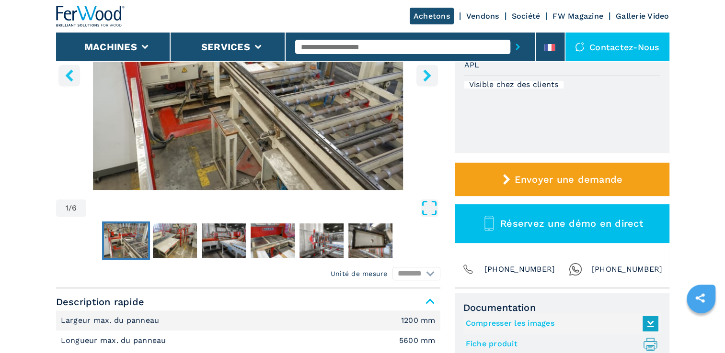
click at [432, 212] on icon "Open Fullscreen" at bounding box center [428, 208] width 17 height 17
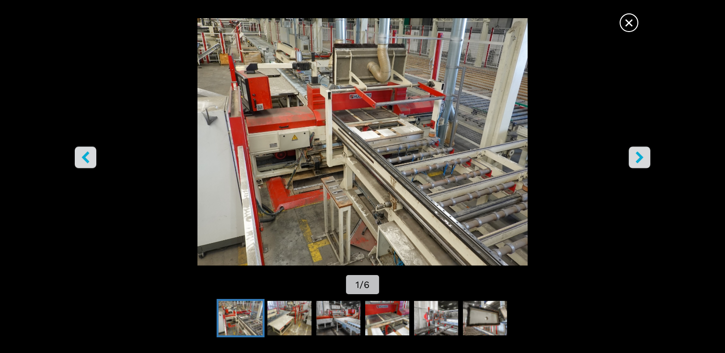
click at [635, 161] on icon "right-button" at bounding box center [639, 158] width 12 height 12
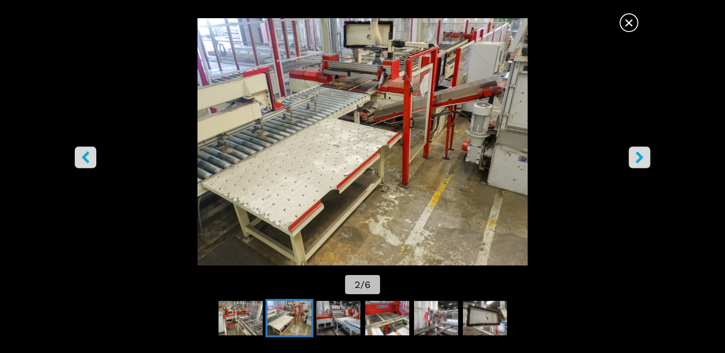
click at [634, 161] on icon "right-button" at bounding box center [639, 158] width 12 height 12
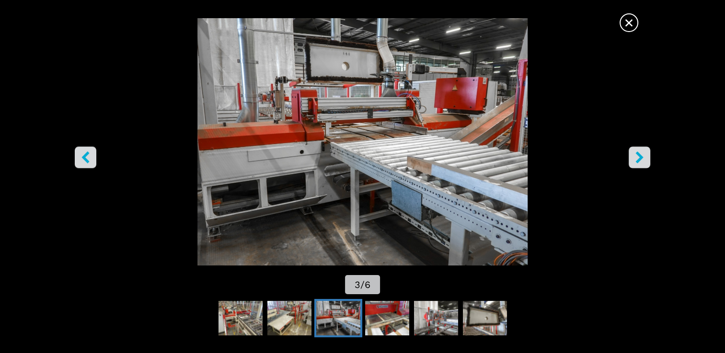
click at [634, 161] on icon "right-button" at bounding box center [639, 158] width 12 height 12
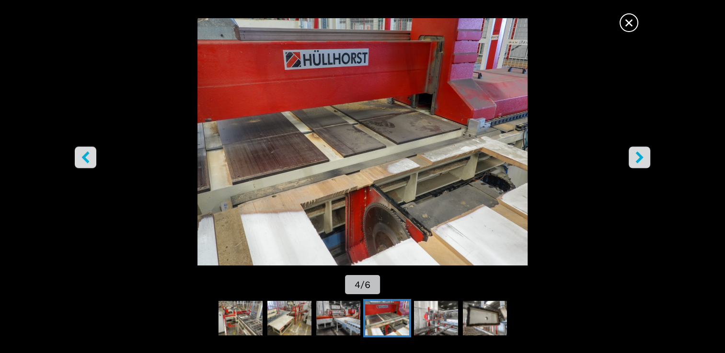
click at [634, 161] on icon "right-button" at bounding box center [639, 158] width 12 height 12
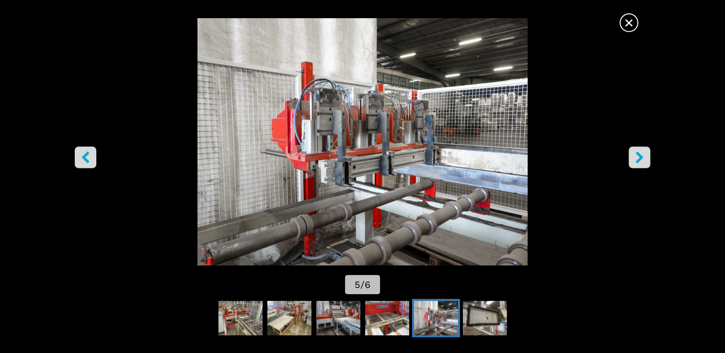
click at [634, 161] on icon "right-button" at bounding box center [639, 158] width 12 height 12
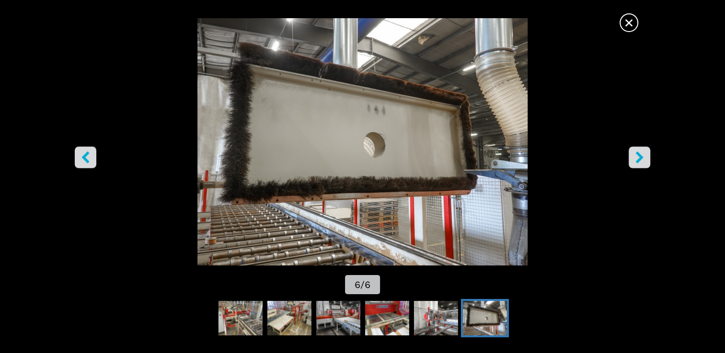
click at [633, 162] on icon "right-button" at bounding box center [639, 158] width 12 height 12
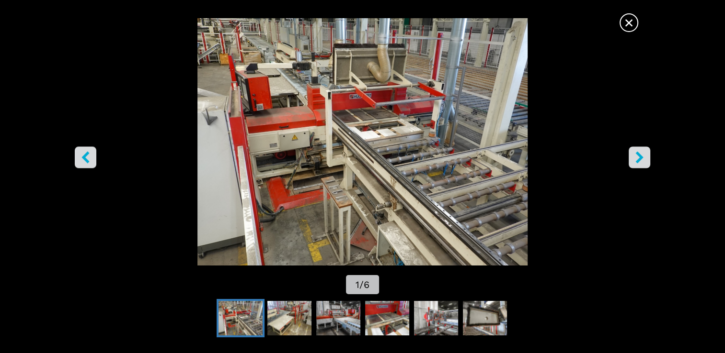
scroll to position [335, 0]
click at [636, 162] on icon "right-button" at bounding box center [639, 158] width 8 height 12
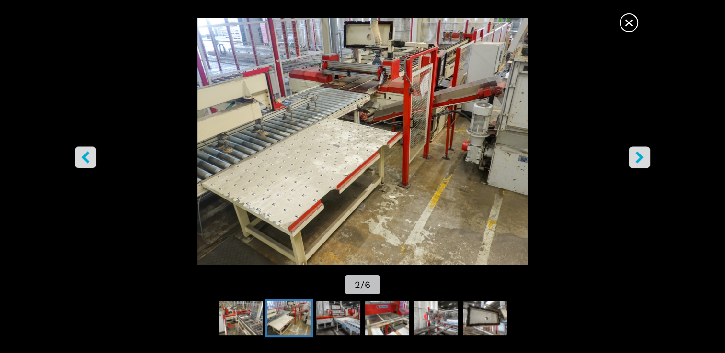
click at [635, 165] on button "right-button" at bounding box center [639, 158] width 22 height 22
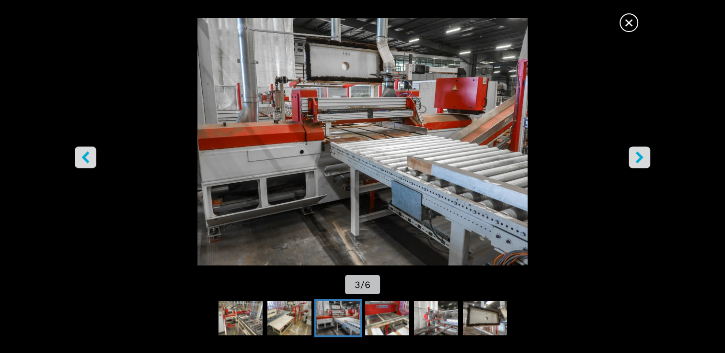
click at [635, 165] on button "right-button" at bounding box center [639, 158] width 22 height 22
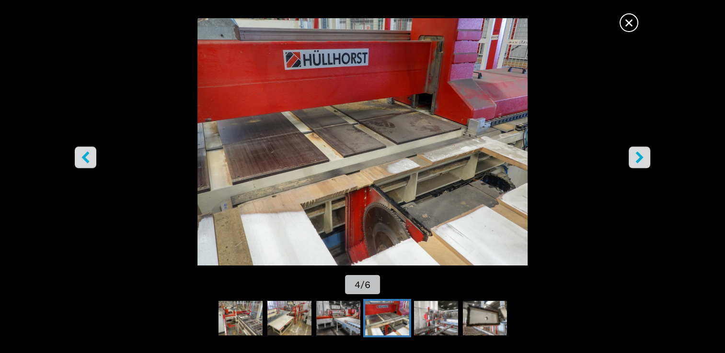
click at [635, 165] on button "right-button" at bounding box center [639, 158] width 22 height 22
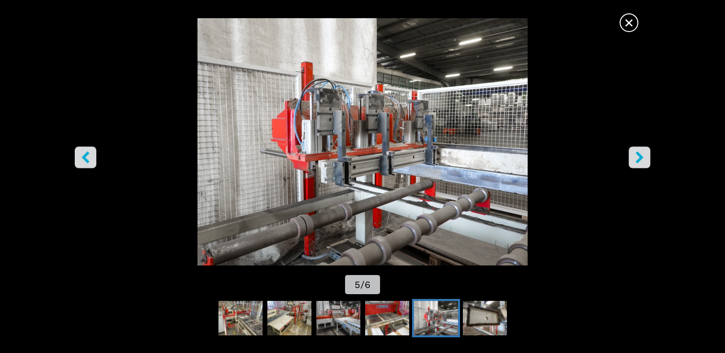
click at [635, 165] on button "right-button" at bounding box center [639, 158] width 22 height 22
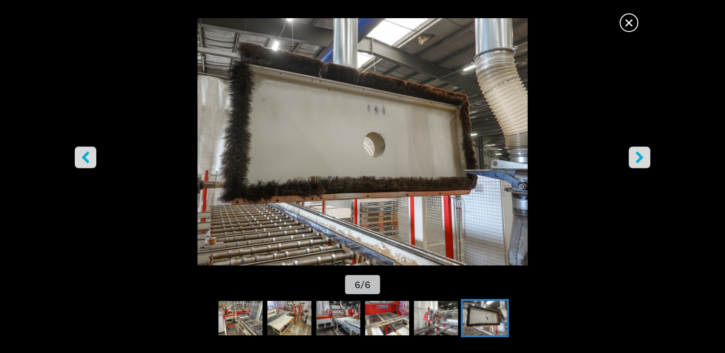
click at [635, 165] on button "right-button" at bounding box center [639, 158] width 22 height 22
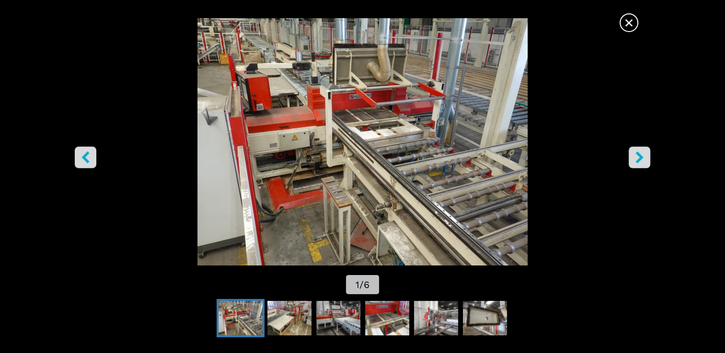
click at [635, 165] on button "right-button" at bounding box center [639, 158] width 22 height 22
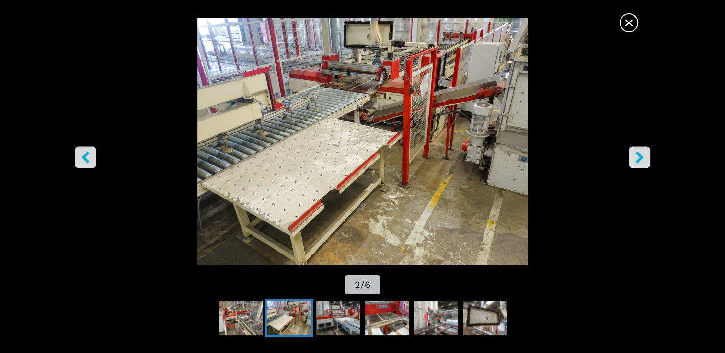
click at [635, 165] on button "right-button" at bounding box center [639, 158] width 22 height 22
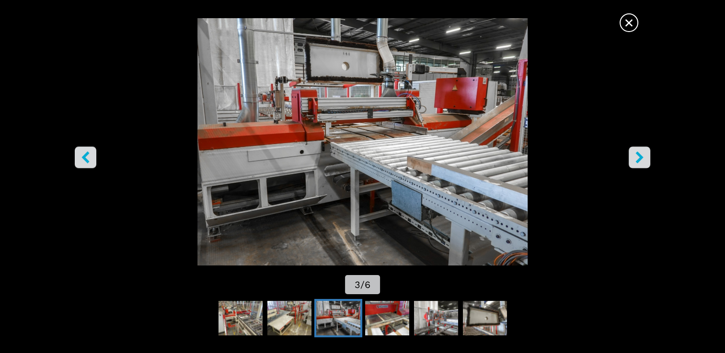
click at [635, 165] on button "right-button" at bounding box center [639, 158] width 22 height 22
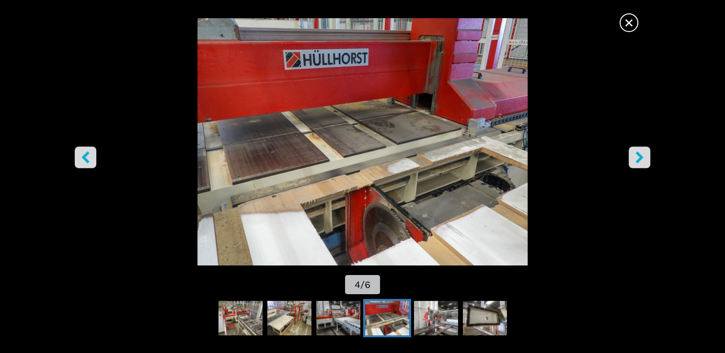
click at [92, 157] on button "left-button" at bounding box center [86, 158] width 22 height 22
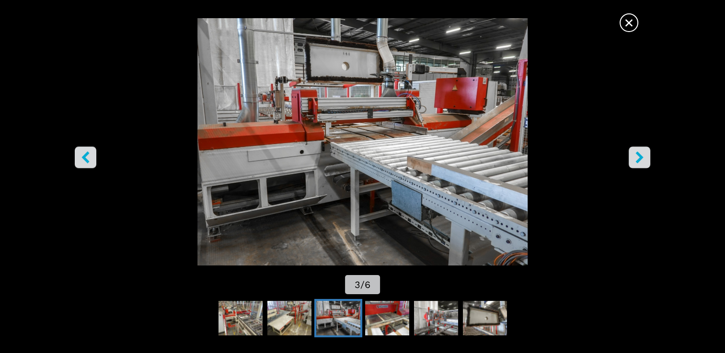
click at [633, 158] on icon "right-button" at bounding box center [639, 158] width 12 height 12
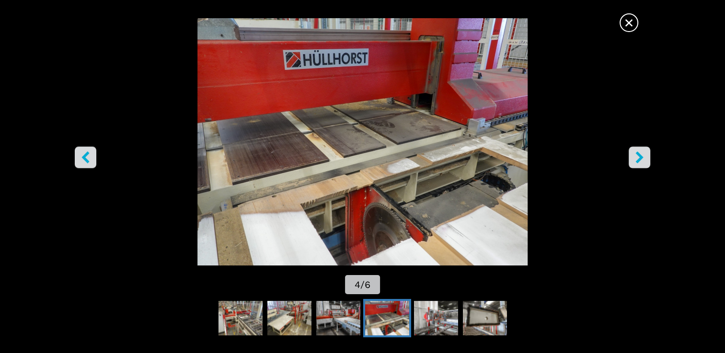
click at [627, 160] on img "Go to Slide 4" at bounding box center [362, 142] width 652 height 248
click at [638, 157] on icon "right-button" at bounding box center [639, 158] width 12 height 12
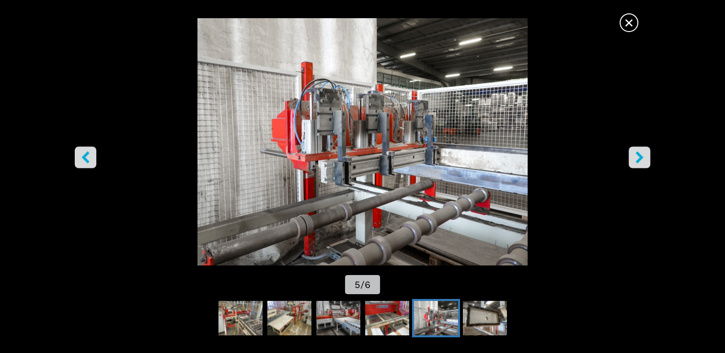
click at [636, 157] on icon "right-button" at bounding box center [639, 158] width 12 height 12
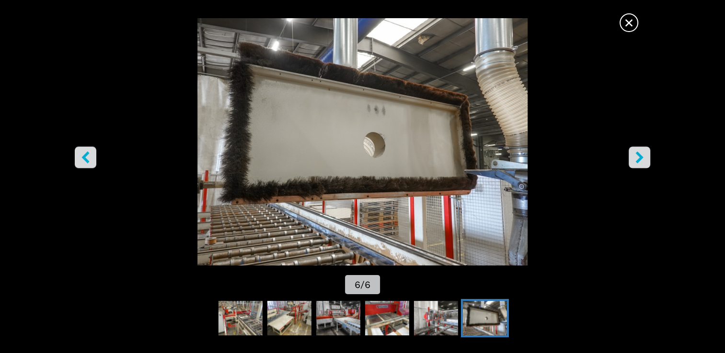
click at [636, 157] on icon "right-button" at bounding box center [639, 158] width 12 height 12
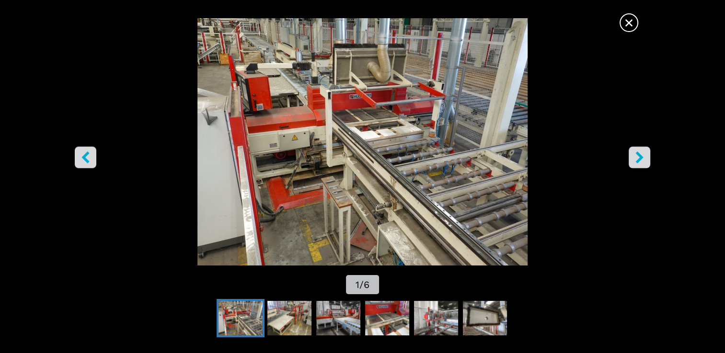
click at [629, 24] on span "×" at bounding box center [628, 20] width 17 height 17
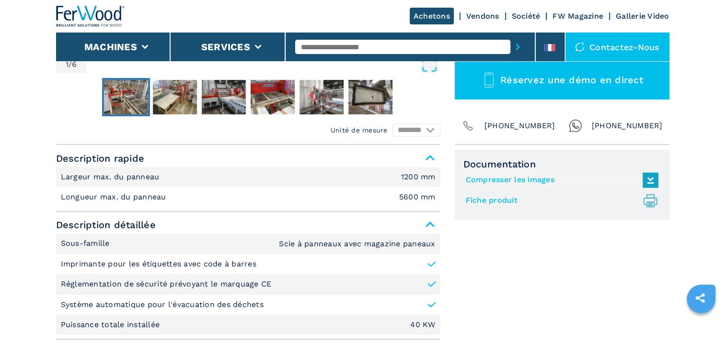
click at [504, 200] on link "Fiche produit .prefix__st0{stroke-linecap:round;stroke-linejoin:round}.prefix__…" at bounding box center [559, 201] width 188 height 16
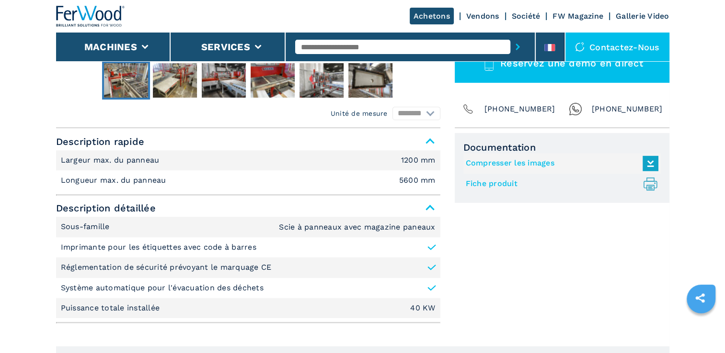
scroll to position [479, 0]
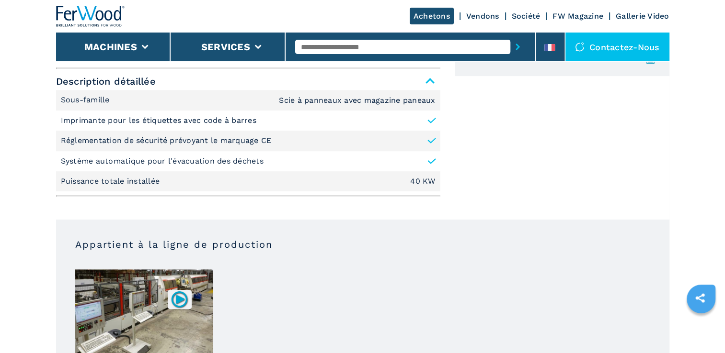
click at [141, 312] on img at bounding box center [144, 318] width 138 height 96
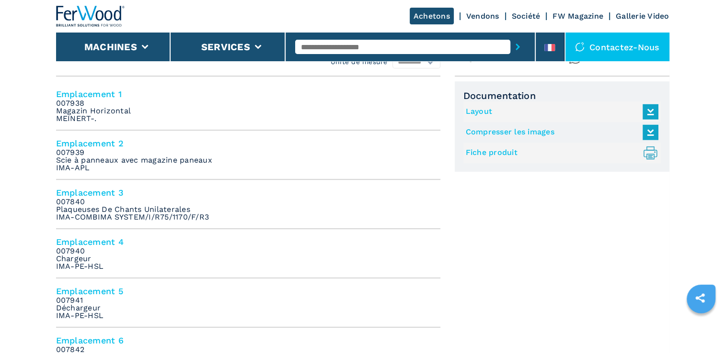
scroll to position [383, 0]
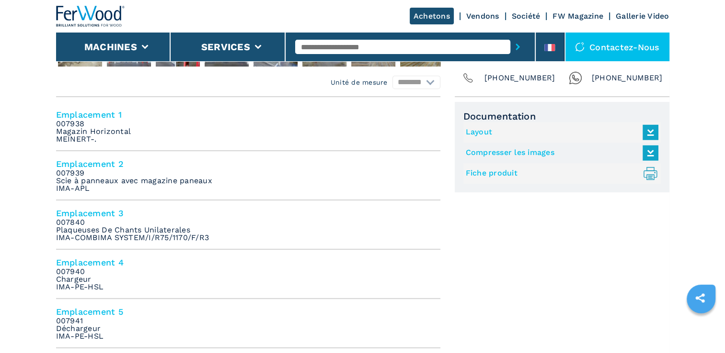
click at [90, 215] on h4 "Emplacement 3" at bounding box center [248, 213] width 384 height 11
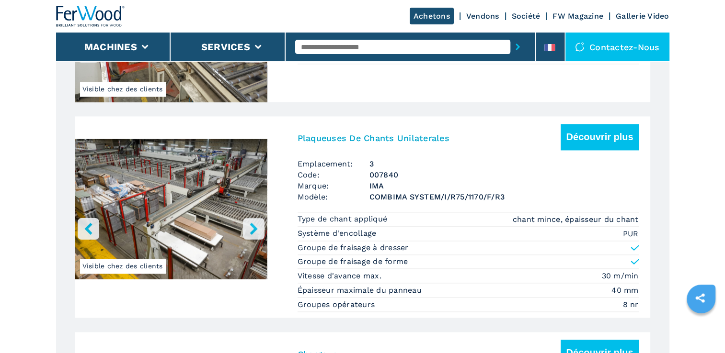
scroll to position [1199, 0]
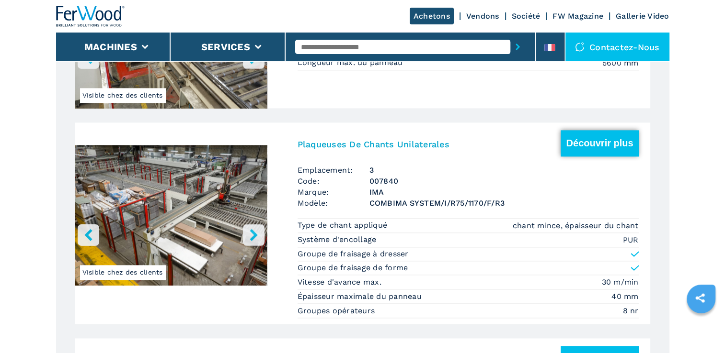
click at [601, 148] on button "Découvrir plus" at bounding box center [599, 143] width 78 height 26
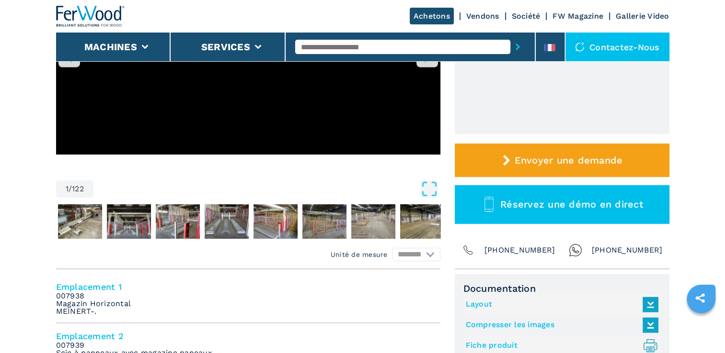
scroll to position [239, 0]
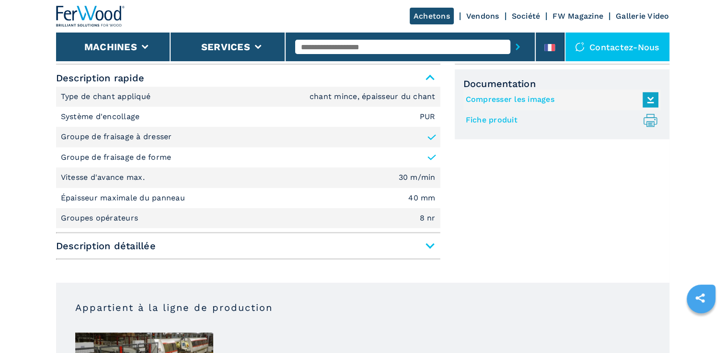
scroll to position [431, 0]
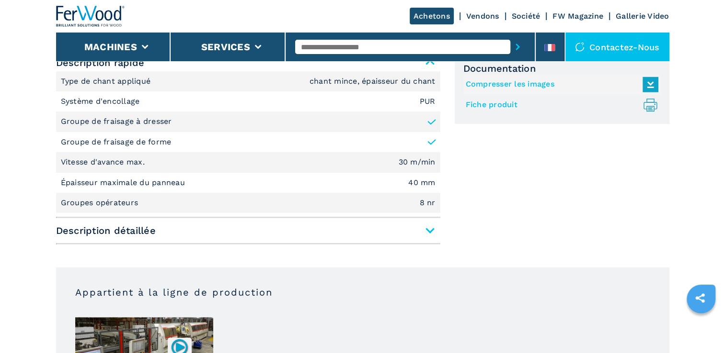
click at [427, 231] on span "Description détaillée" at bounding box center [248, 230] width 384 height 17
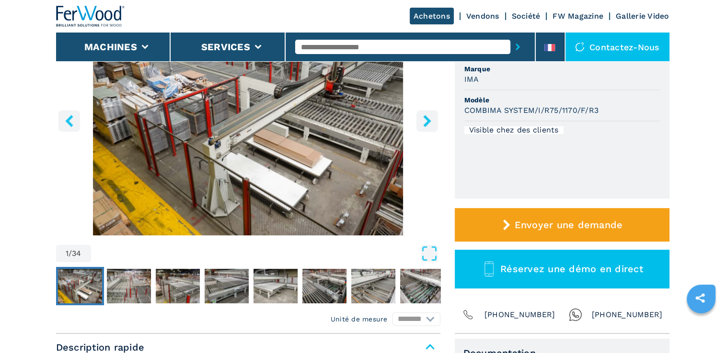
scroll to position [96, 0]
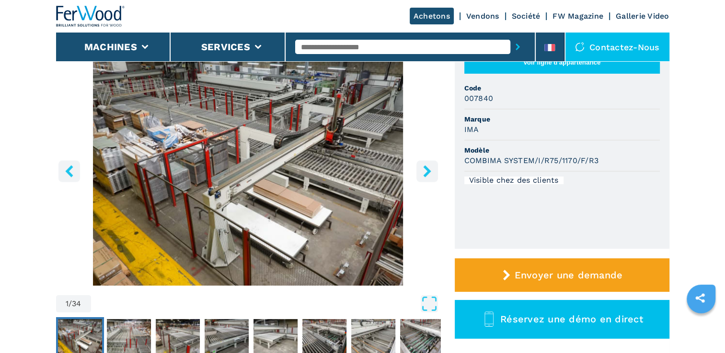
click at [432, 169] on icon "right-button" at bounding box center [427, 171] width 12 height 12
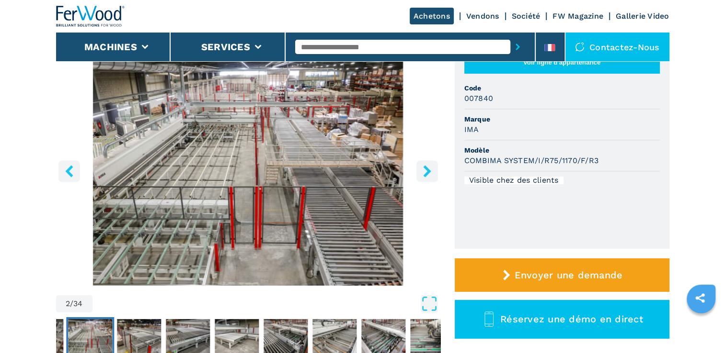
click at [76, 177] on button "left-button" at bounding box center [69, 171] width 22 height 22
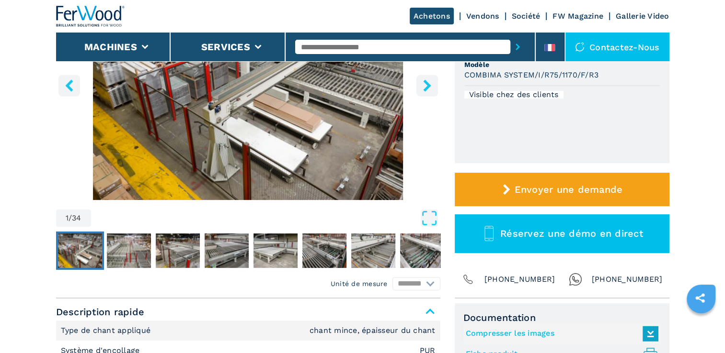
scroll to position [192, 0]
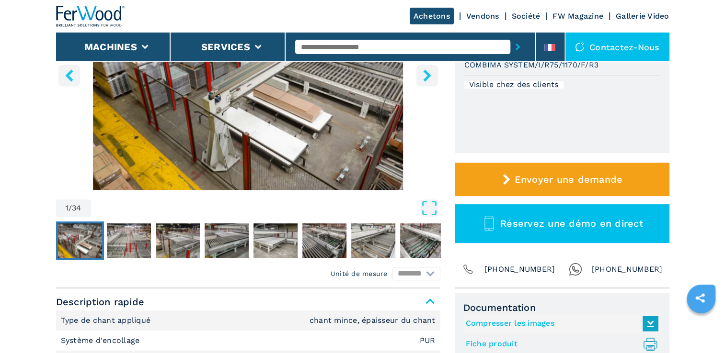
click at [87, 246] on img "Go to Slide 1" at bounding box center [80, 241] width 44 height 34
click at [127, 246] on img "Go to Slide 2" at bounding box center [129, 241] width 44 height 34
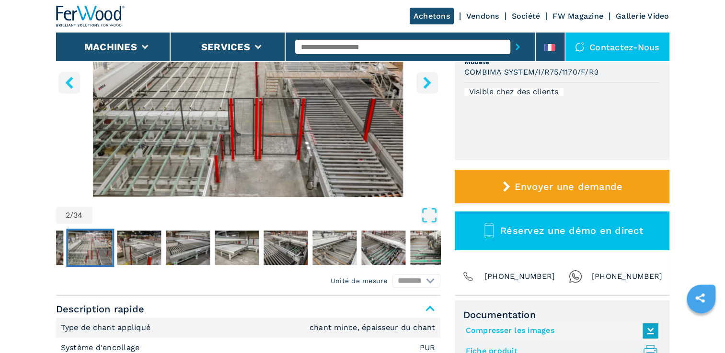
scroll to position [96, 0]
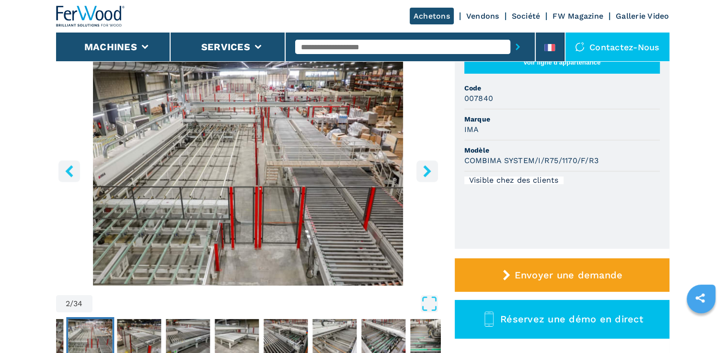
click at [431, 176] on icon "right-button" at bounding box center [427, 171] width 12 height 12
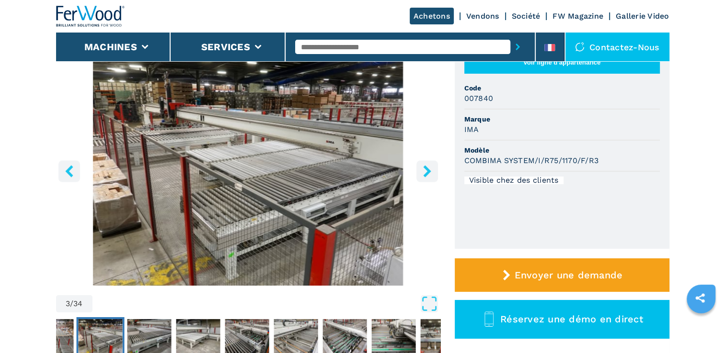
click at [431, 176] on icon "right-button" at bounding box center [427, 171] width 12 height 12
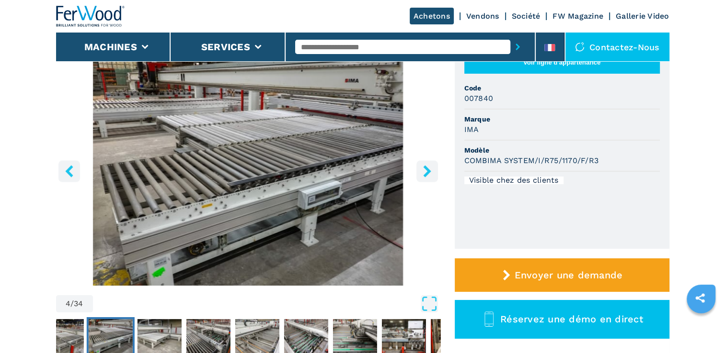
click at [431, 176] on icon "right-button" at bounding box center [427, 171] width 12 height 12
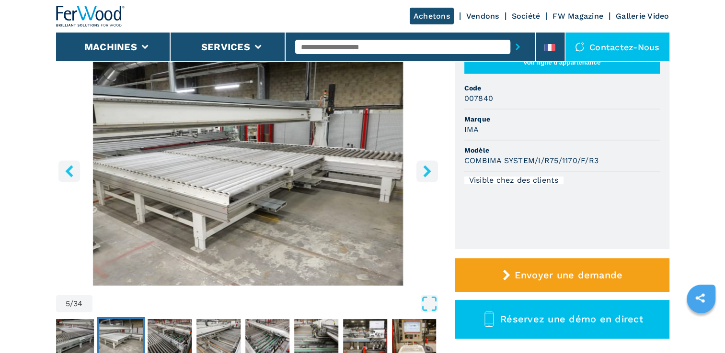
click at [431, 176] on icon "right-button" at bounding box center [427, 171] width 12 height 12
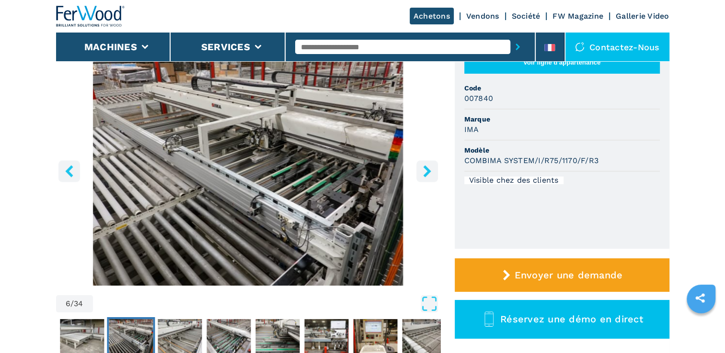
click at [431, 176] on icon "right-button" at bounding box center [427, 171] width 12 height 12
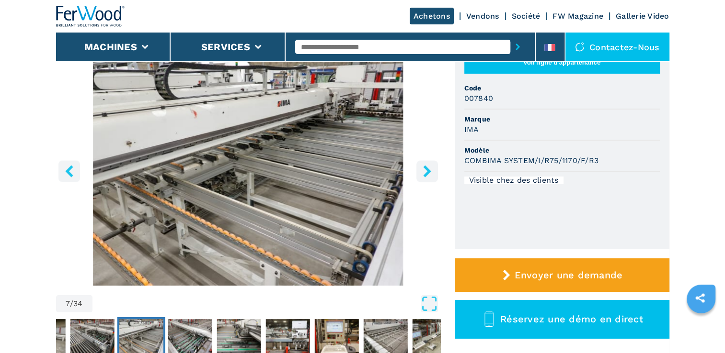
click at [431, 176] on icon "right-button" at bounding box center [427, 171] width 12 height 12
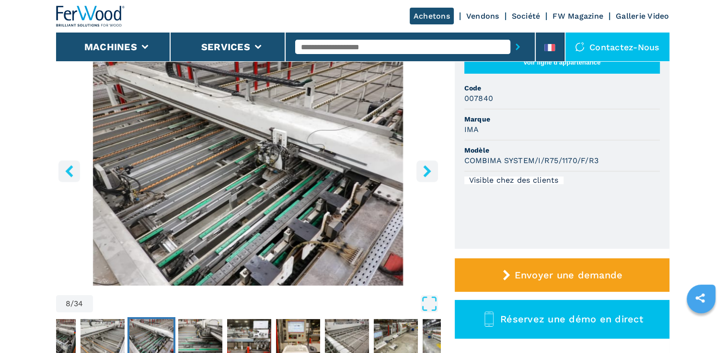
click at [431, 176] on icon "right-button" at bounding box center [427, 171] width 12 height 12
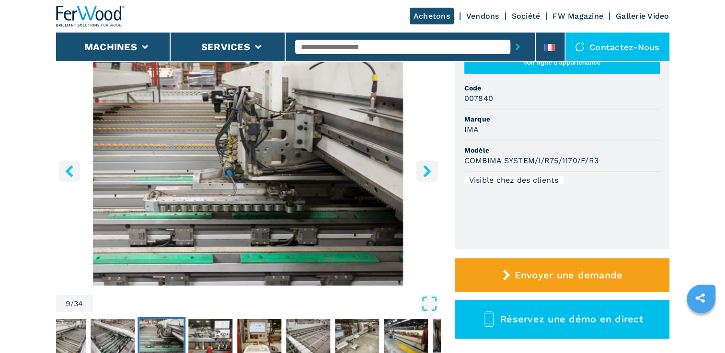
click at [431, 176] on icon "right-button" at bounding box center [427, 171] width 12 height 12
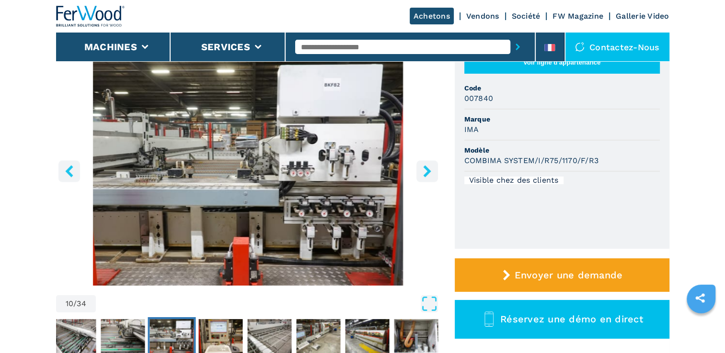
click at [431, 176] on icon "right-button" at bounding box center [427, 171] width 12 height 12
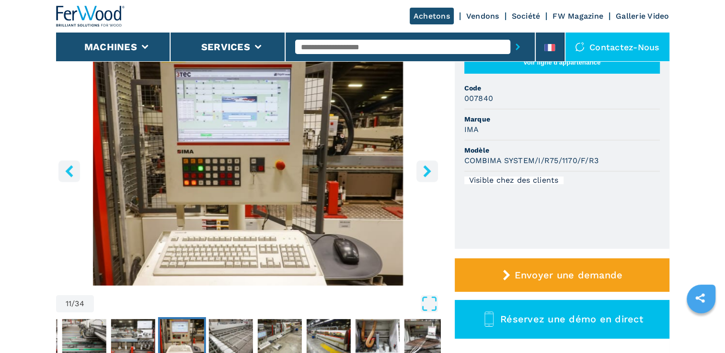
click at [431, 176] on icon "right-button" at bounding box center [427, 171] width 12 height 12
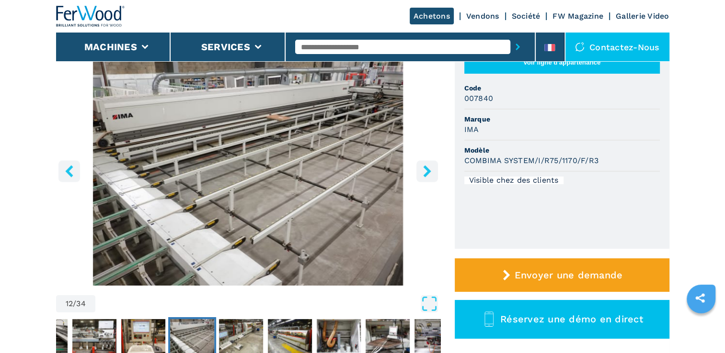
click at [431, 176] on icon "right-button" at bounding box center [427, 171] width 12 height 12
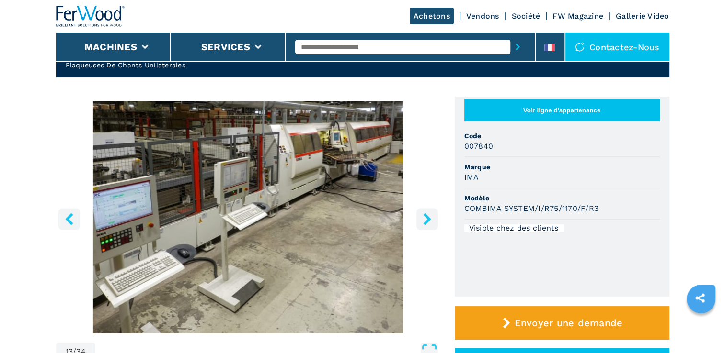
scroll to position [48, 0]
click at [421, 218] on icon "right-button" at bounding box center [427, 219] width 12 height 12
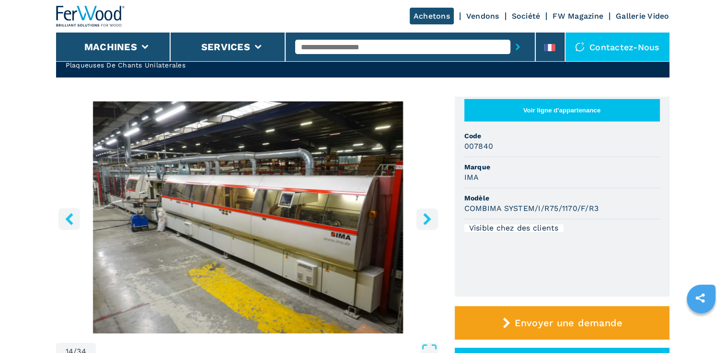
click at [422, 221] on icon "right-button" at bounding box center [427, 219] width 12 height 12
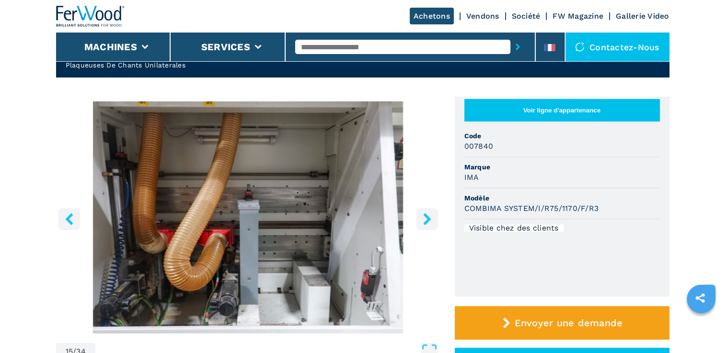
click at [422, 221] on icon "right-button" at bounding box center [427, 219] width 12 height 12
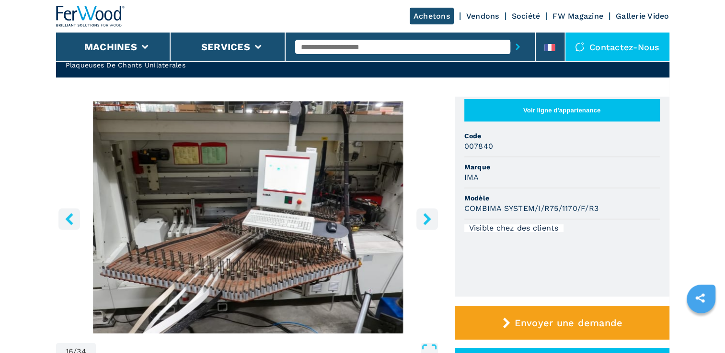
click at [422, 221] on icon "right-button" at bounding box center [427, 219] width 12 height 12
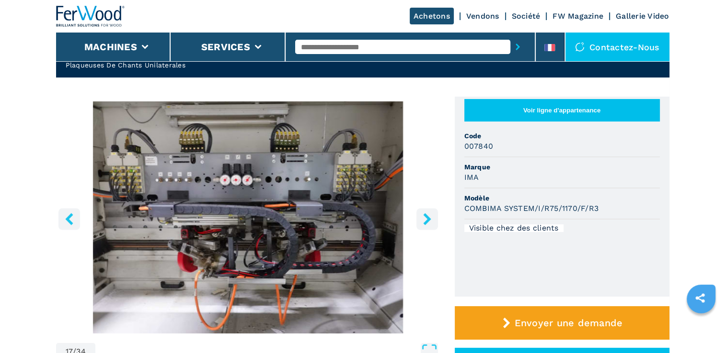
click at [422, 221] on icon "right-button" at bounding box center [427, 219] width 12 height 12
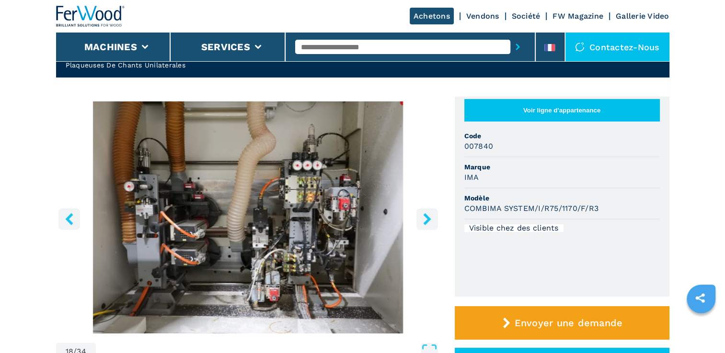
click at [422, 221] on icon "right-button" at bounding box center [427, 219] width 12 height 12
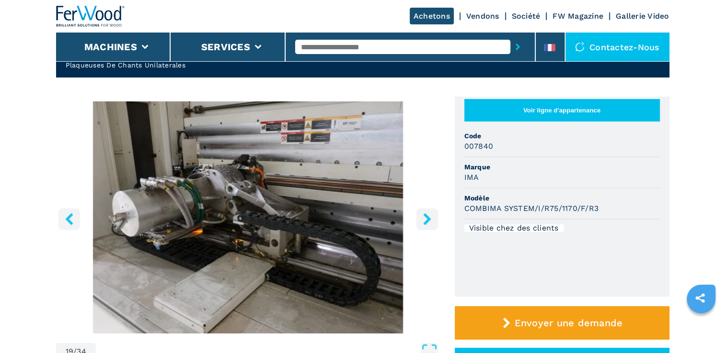
click at [422, 221] on icon "right-button" at bounding box center [427, 219] width 12 height 12
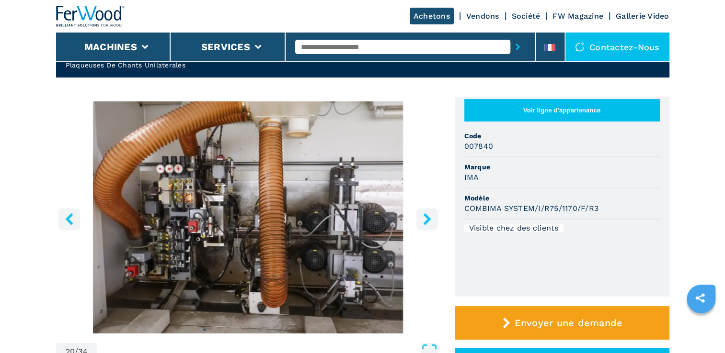
click at [422, 221] on icon "right-button" at bounding box center [427, 219] width 12 height 12
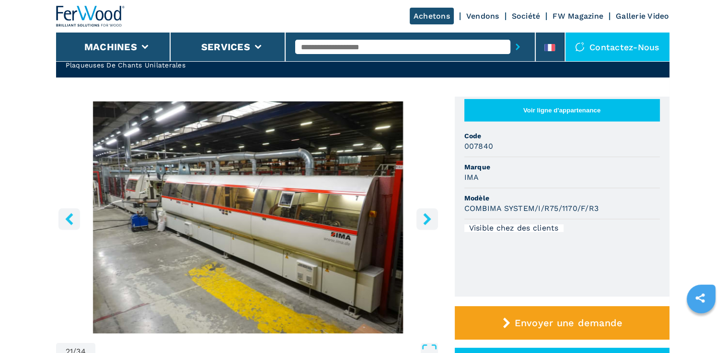
click at [422, 221] on icon "right-button" at bounding box center [427, 219] width 12 height 12
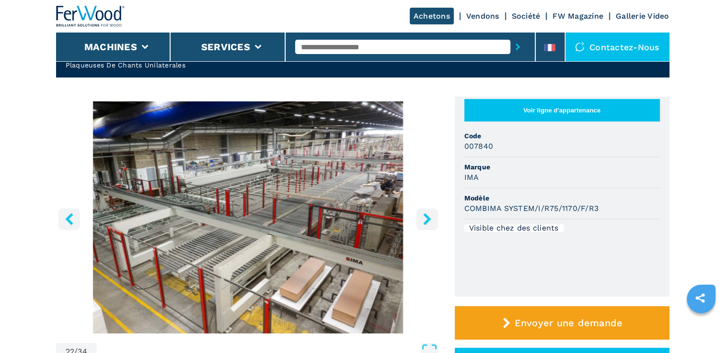
click at [422, 221] on icon "right-button" at bounding box center [427, 219] width 12 height 12
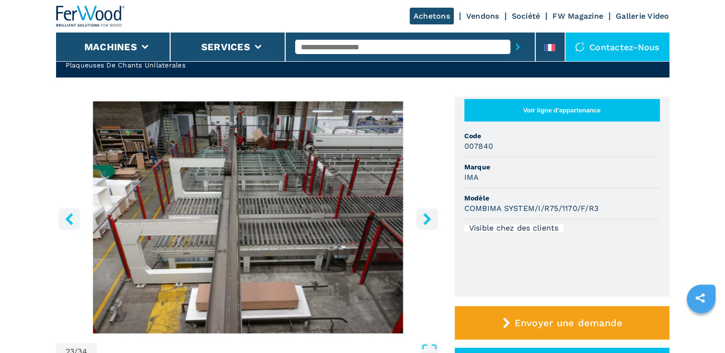
click at [422, 221] on icon "right-button" at bounding box center [427, 219] width 12 height 12
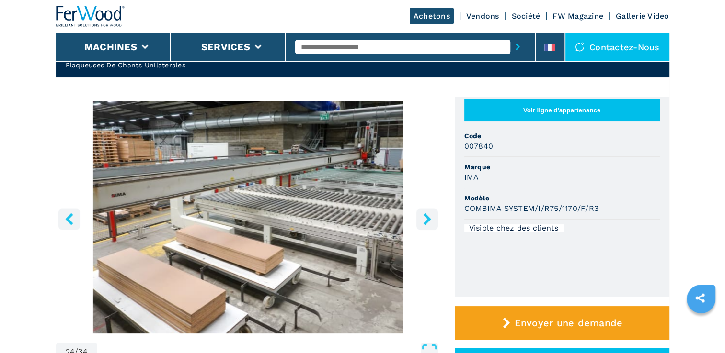
click at [423, 220] on icon "right-button" at bounding box center [427, 219] width 12 height 12
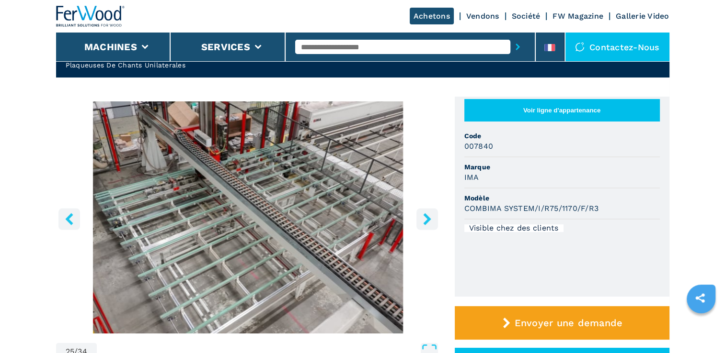
click at [427, 220] on icon "right-button" at bounding box center [427, 219] width 8 height 12
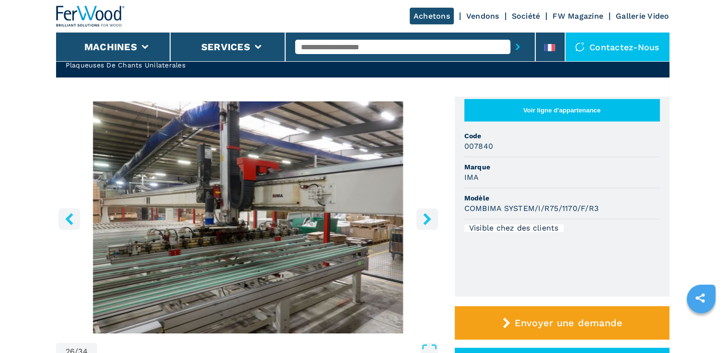
click at [427, 220] on icon "right-button" at bounding box center [427, 219] width 8 height 12
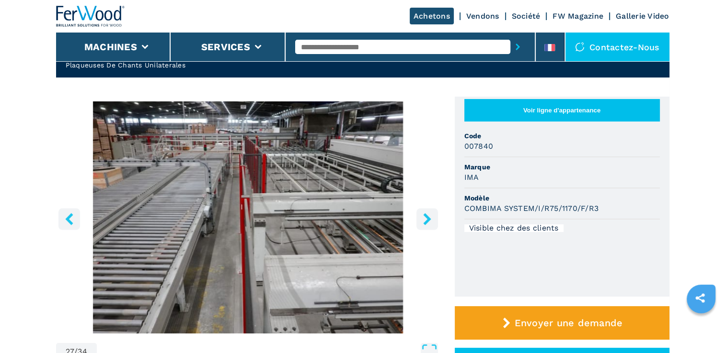
click at [427, 220] on icon "right-button" at bounding box center [427, 219] width 8 height 12
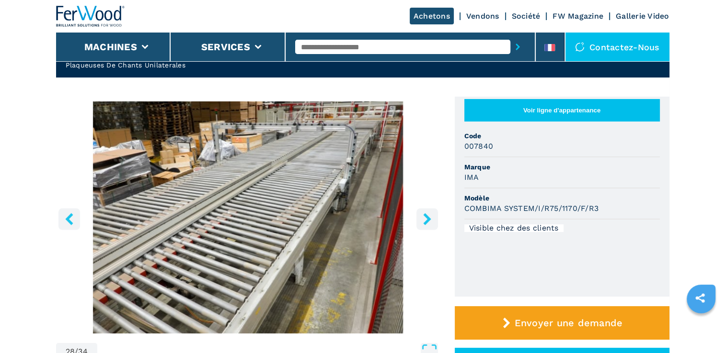
click at [427, 221] on icon "right-button" at bounding box center [427, 219] width 8 height 12
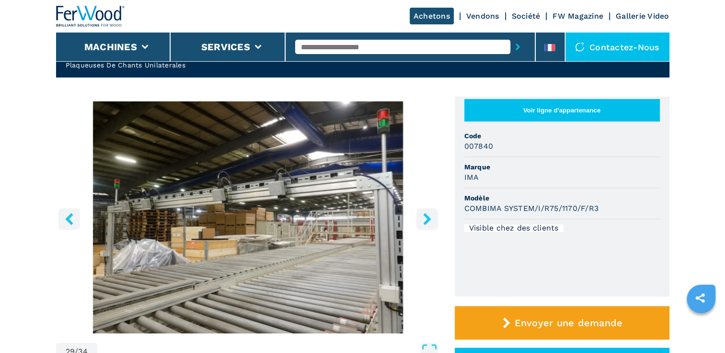
click at [427, 221] on icon "right-button" at bounding box center [427, 219] width 8 height 12
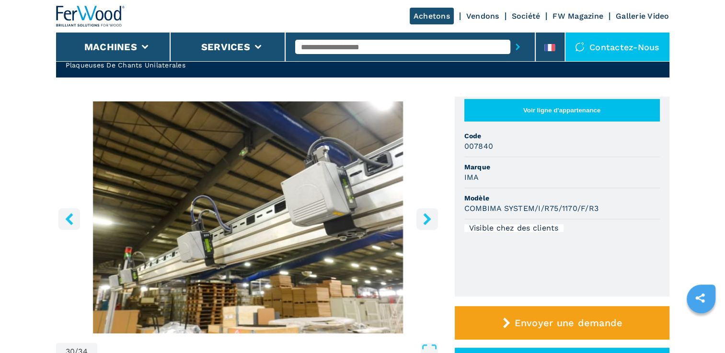
click at [427, 221] on icon "right-button" at bounding box center [427, 219] width 8 height 12
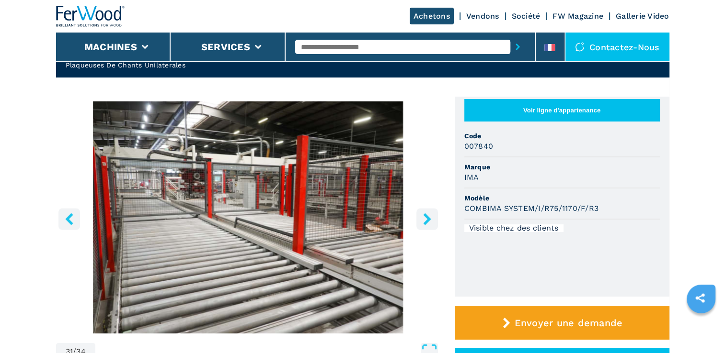
click at [427, 221] on icon "right-button" at bounding box center [427, 219] width 8 height 12
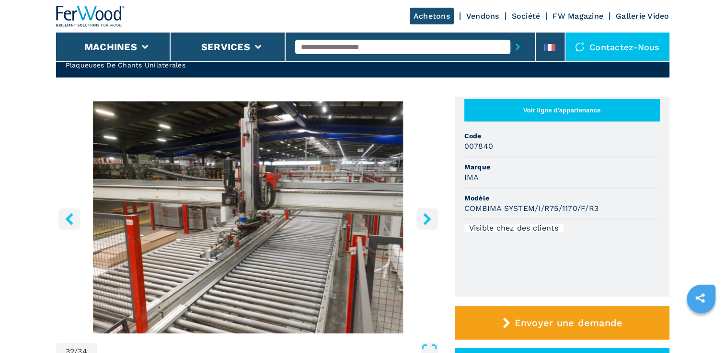
click at [427, 221] on icon "right-button" at bounding box center [427, 219] width 8 height 12
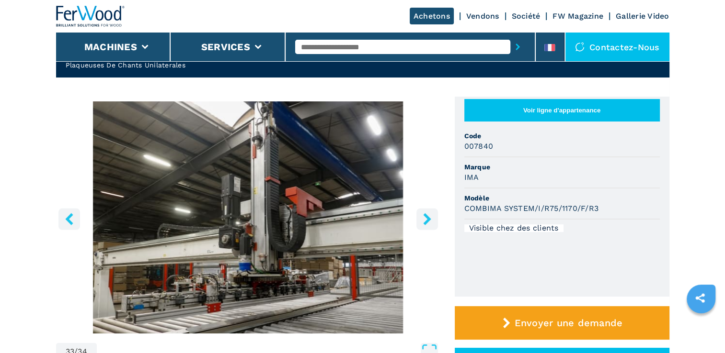
click at [427, 221] on icon "right-button" at bounding box center [427, 219] width 8 height 12
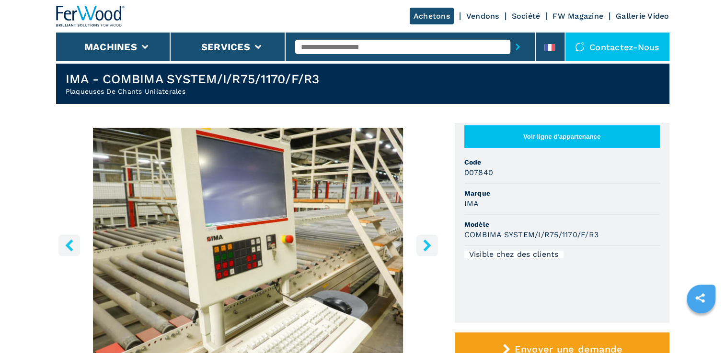
scroll to position [0, 0]
